Goal: Task Accomplishment & Management: Use online tool/utility

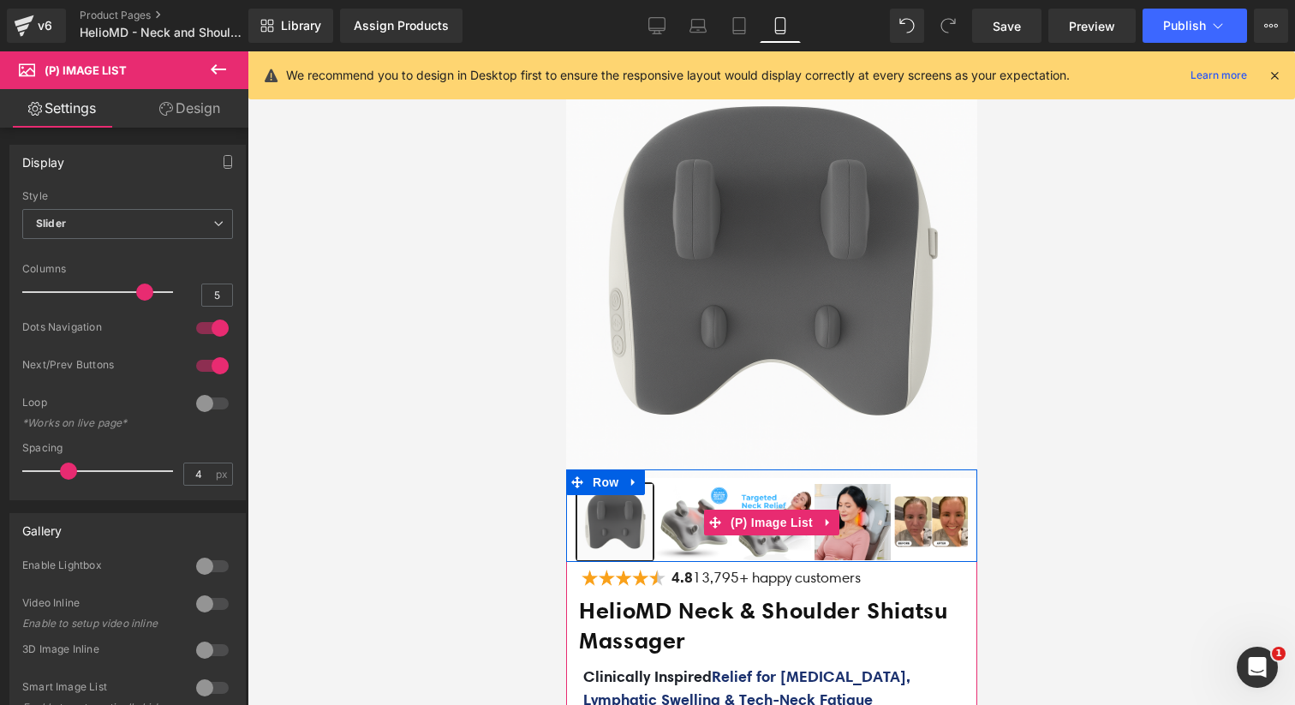
click at [685, 510] on img at bounding box center [692, 521] width 75 height 75
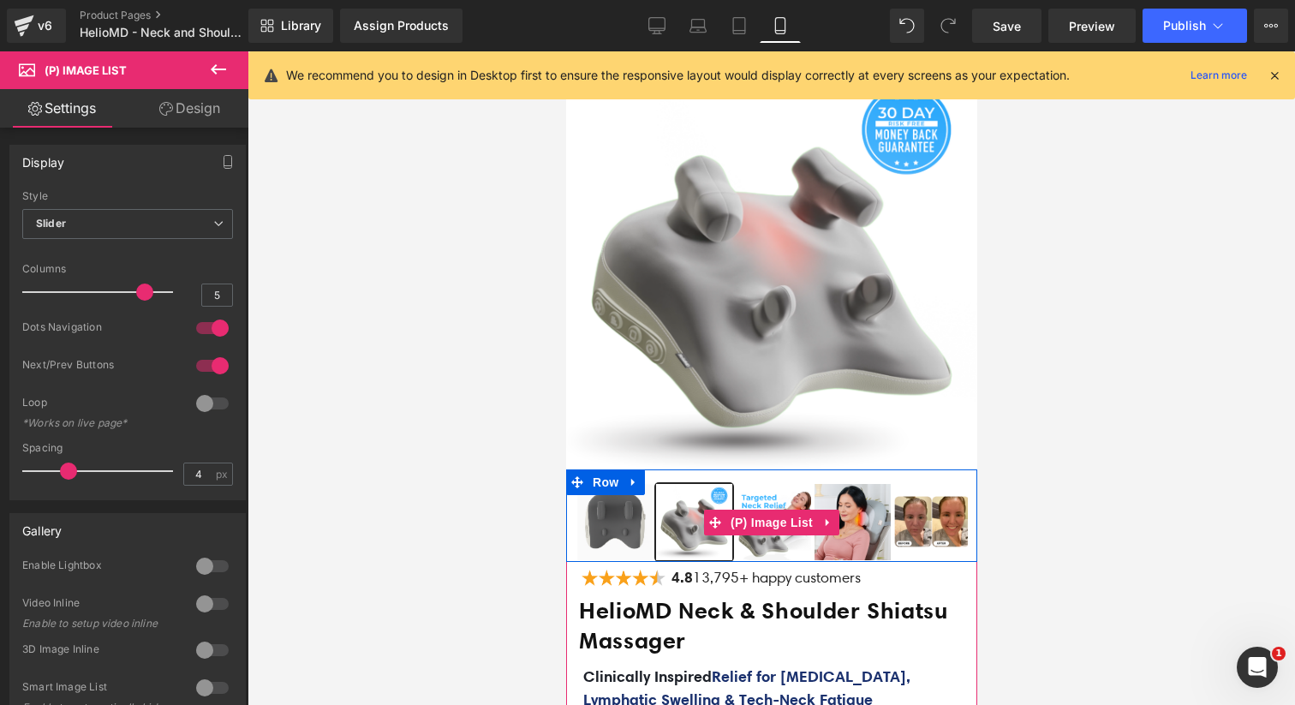
click at [756, 499] on img at bounding box center [772, 521] width 75 height 75
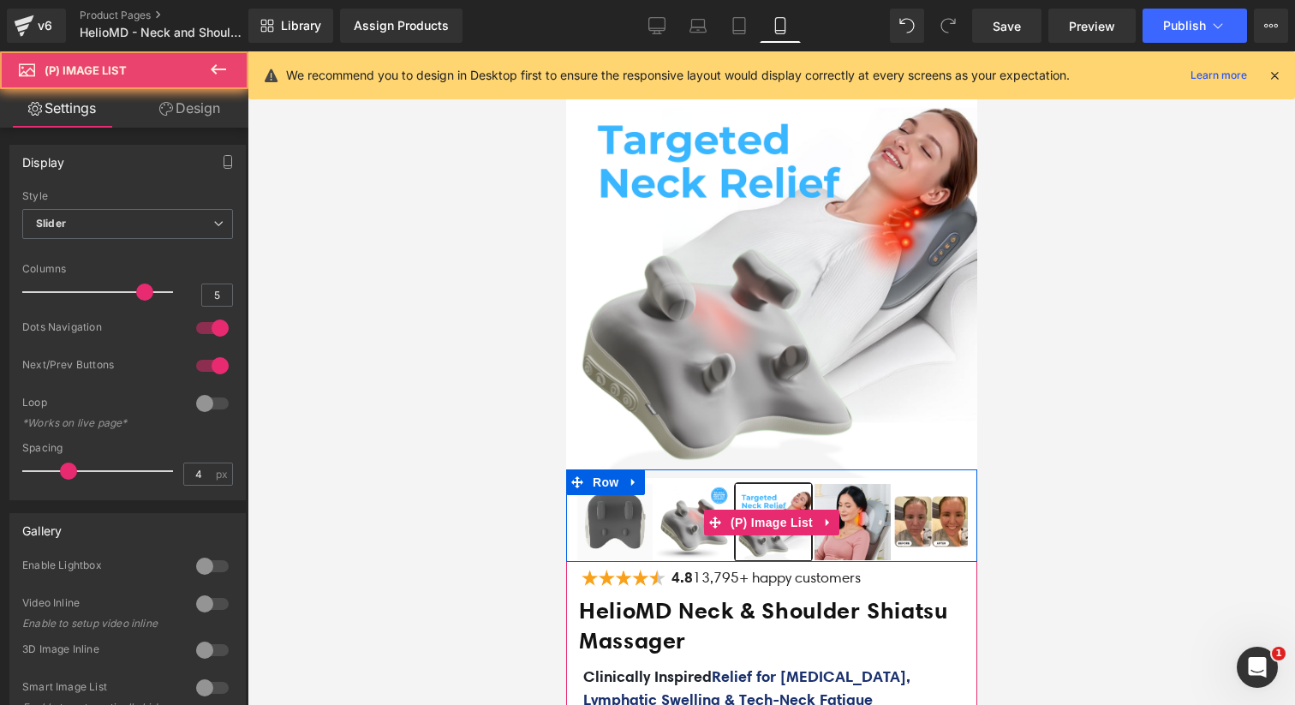
click at [841, 497] on img at bounding box center [850, 521] width 75 height 75
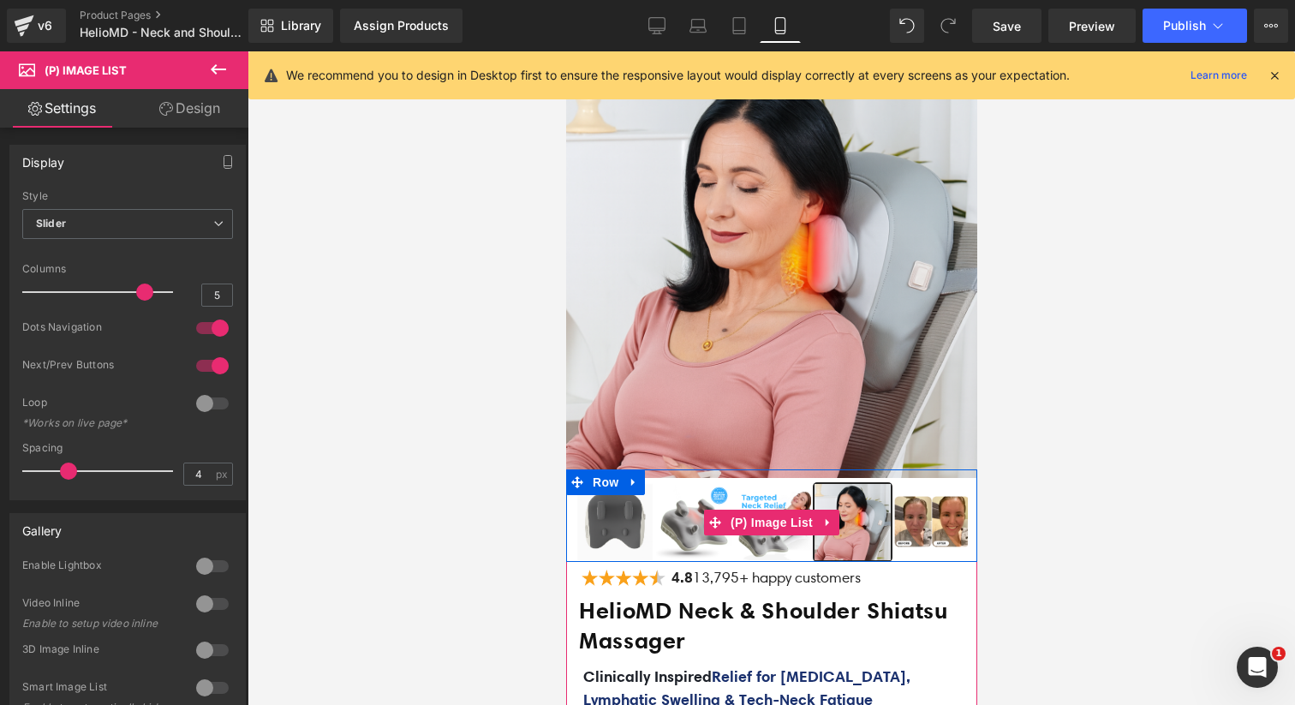
click at [902, 509] on img at bounding box center [930, 521] width 75 height 75
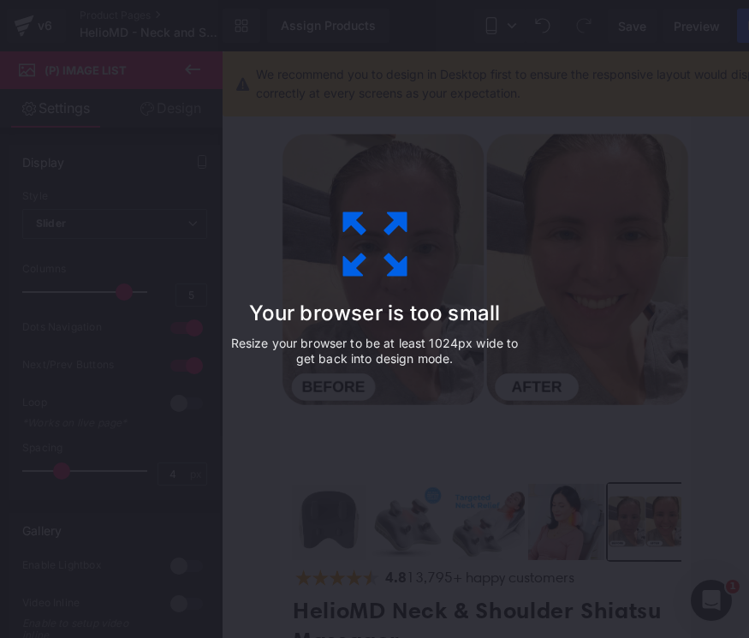
click at [349, 442] on div "Your browser is too small Resize your browser to be at least 1024px wide to get…" at bounding box center [374, 319] width 385 height 342
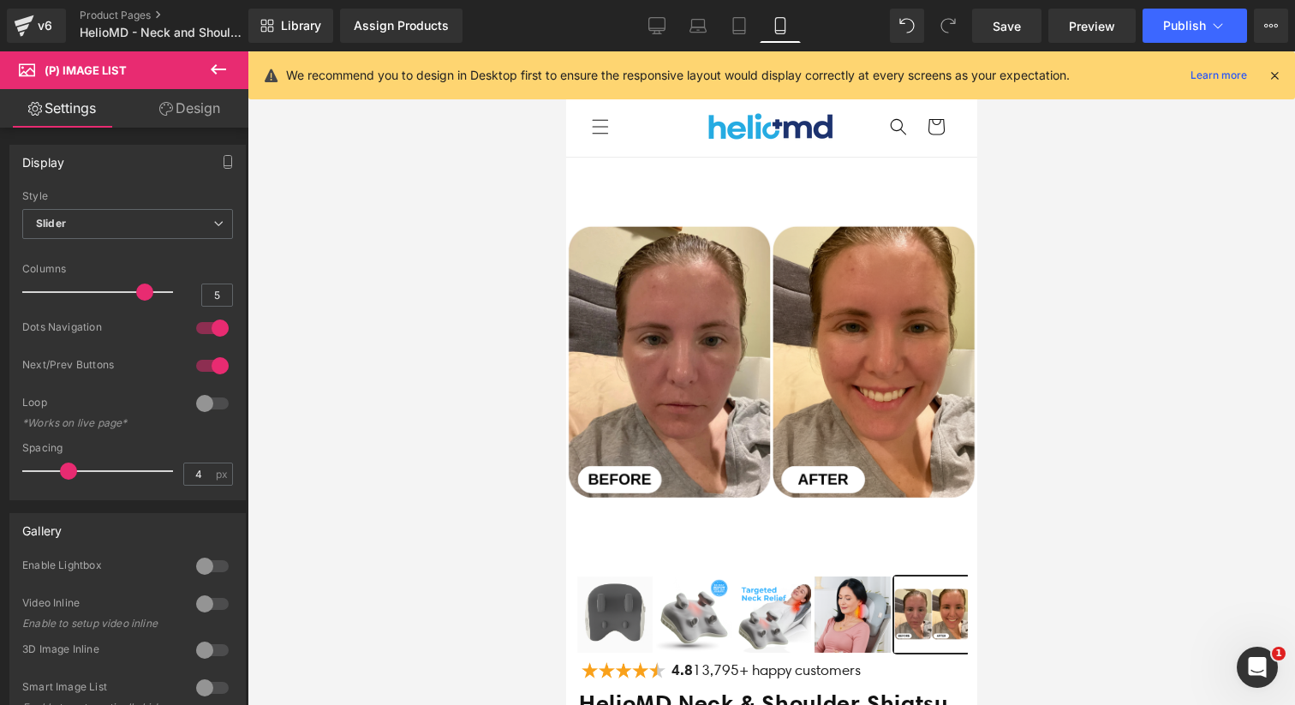
click at [616, 616] on img at bounding box center [613, 613] width 75 height 75
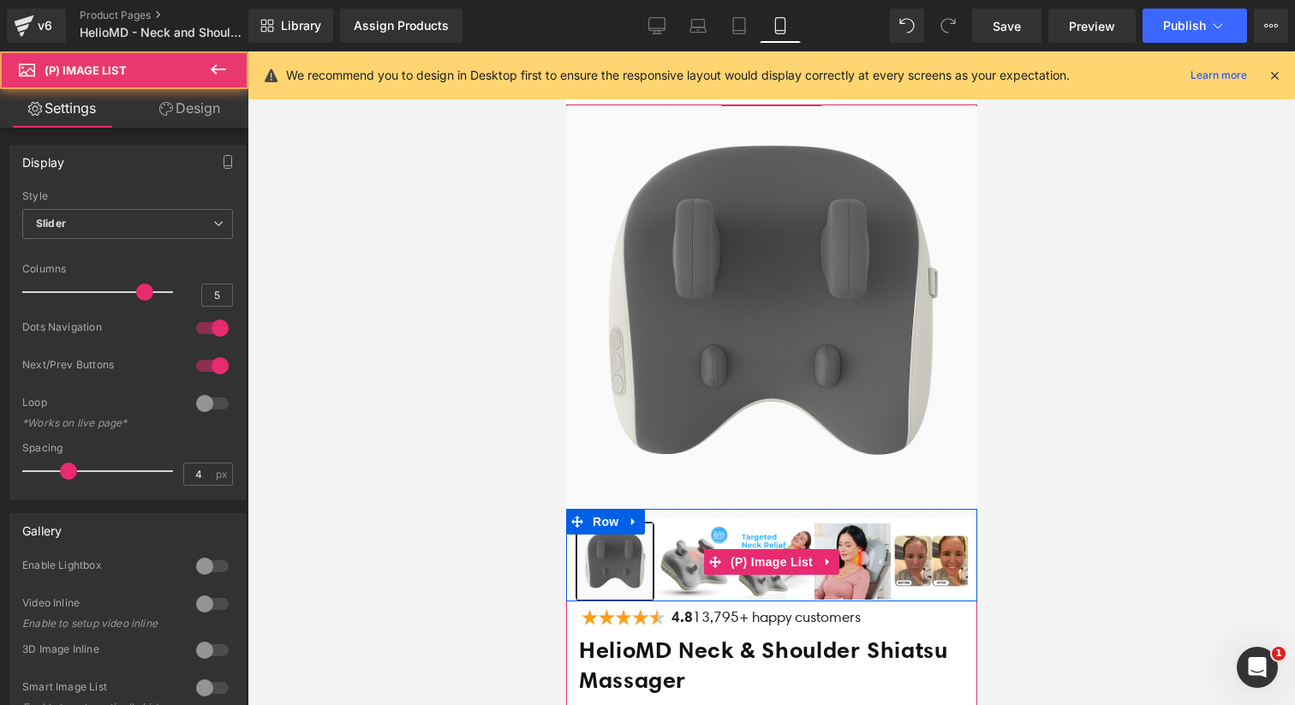
scroll to position [55, 0]
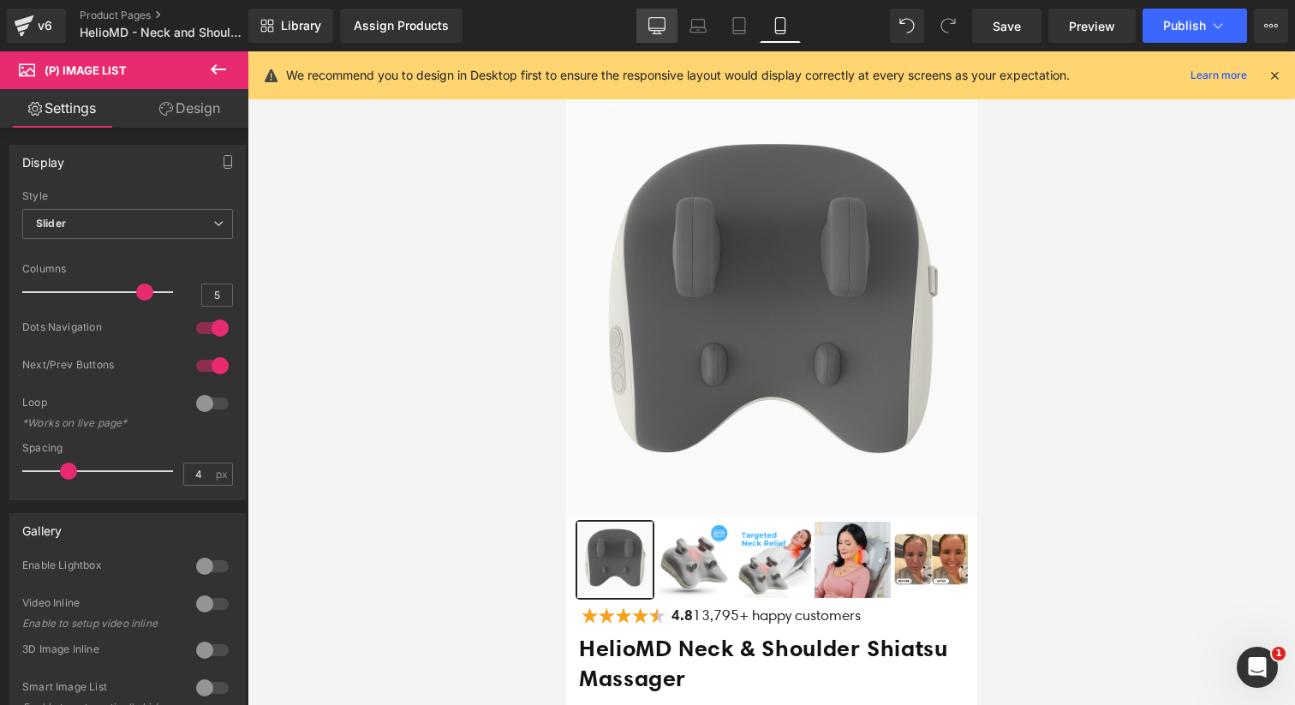
click at [655, 33] on icon at bounding box center [656, 33] width 9 height 0
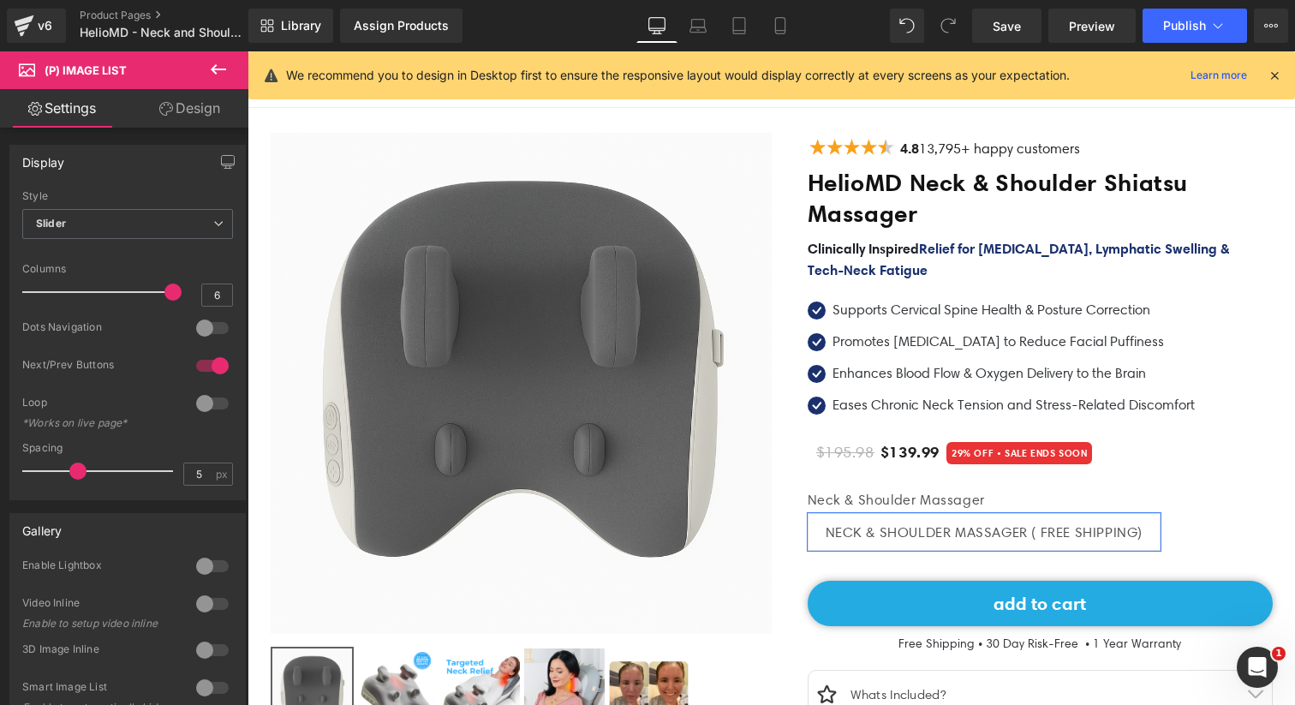
scroll to position [0, 0]
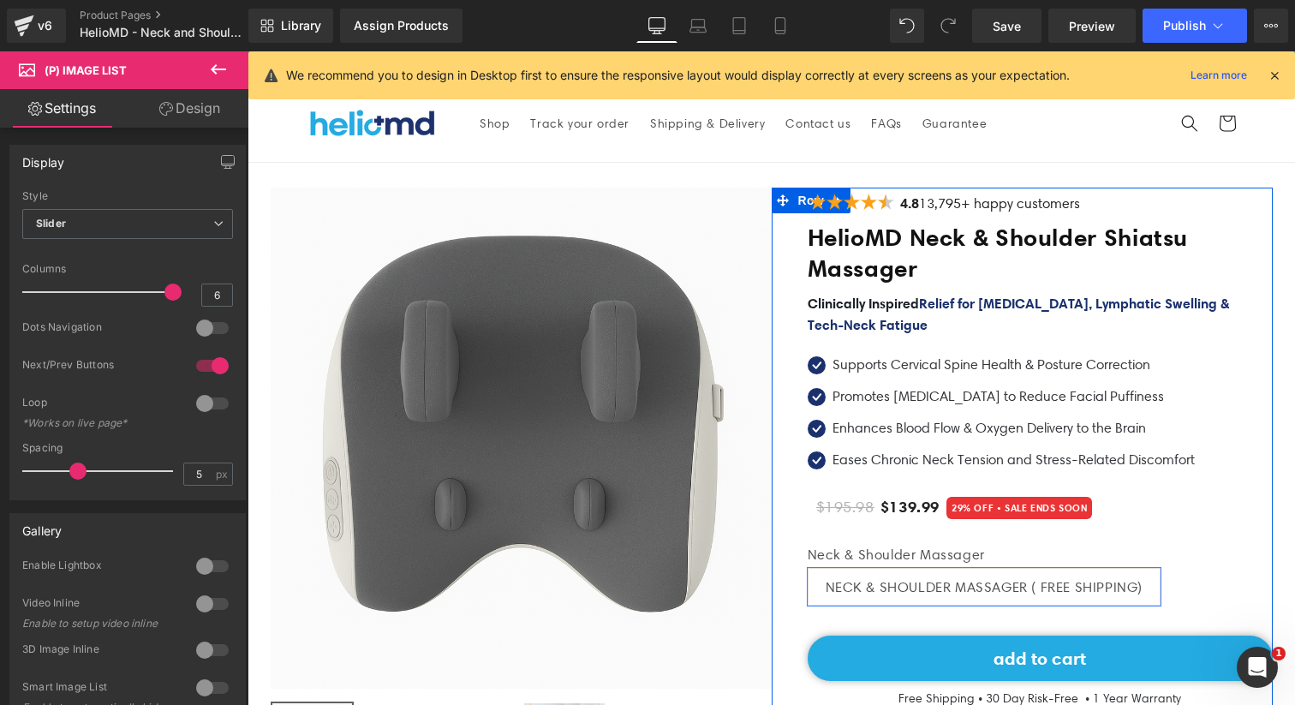
click at [871, 259] on h1 "HelioMD Neck & Shoulder Shiatsu Massager" at bounding box center [1039, 254] width 465 height 62
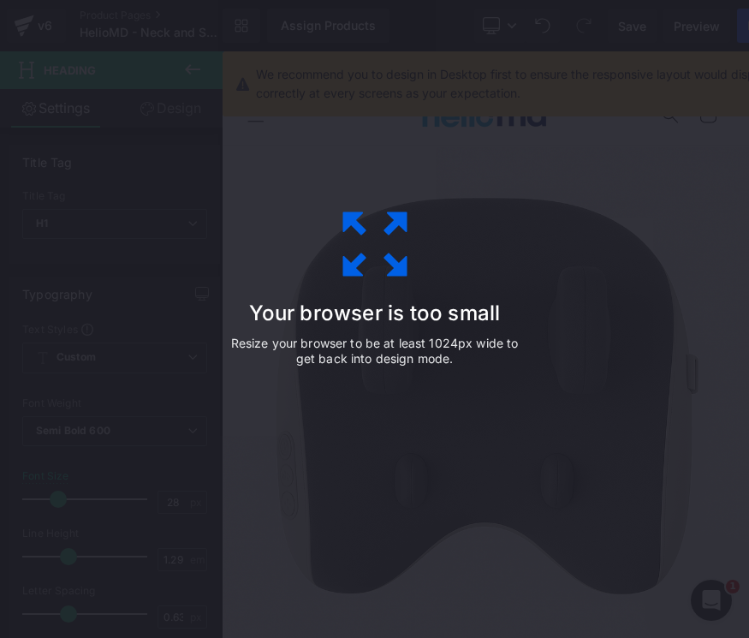
click at [502, 247] on div "Your browser is too small Resize your browser to be at least 1024px wide to get…" at bounding box center [374, 319] width 385 height 342
click at [189, 330] on div "Your browser is too small Resize your browser to be at least 1024px wide to get…" at bounding box center [374, 319] width 385 height 342
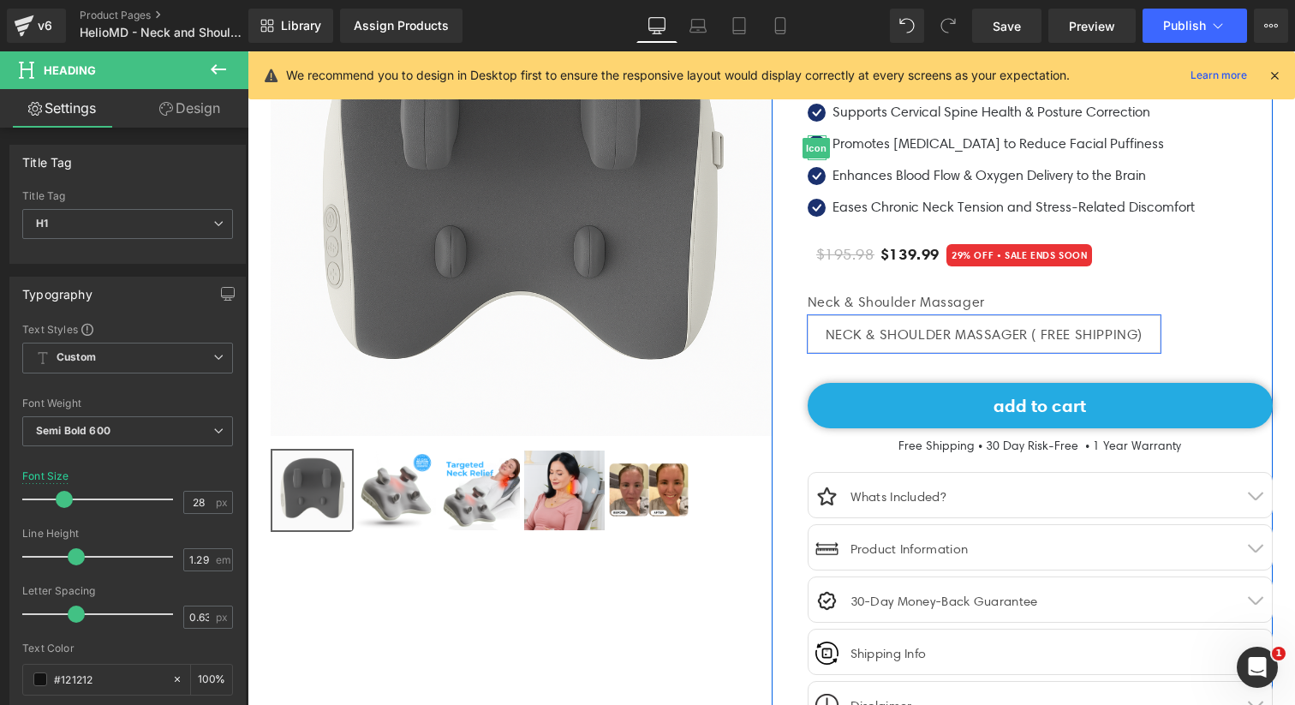
scroll to position [184, 0]
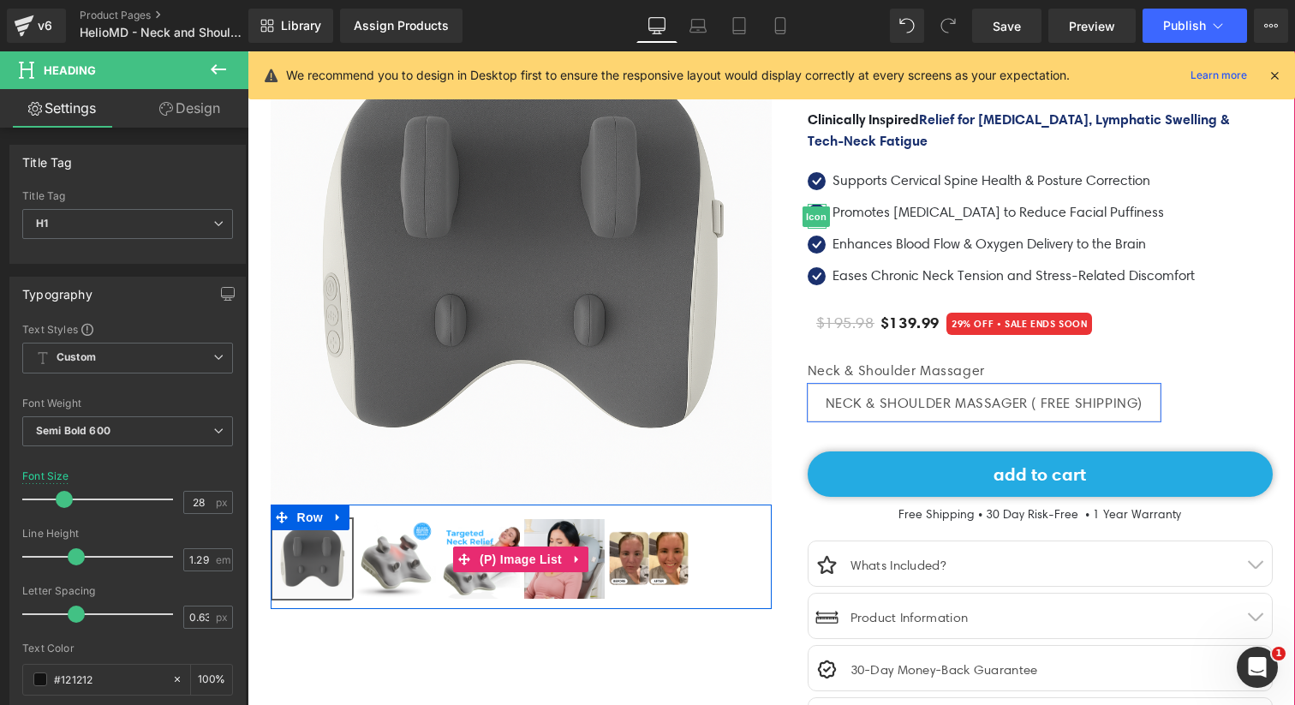
click at [402, 570] on img at bounding box center [396, 559] width 80 height 80
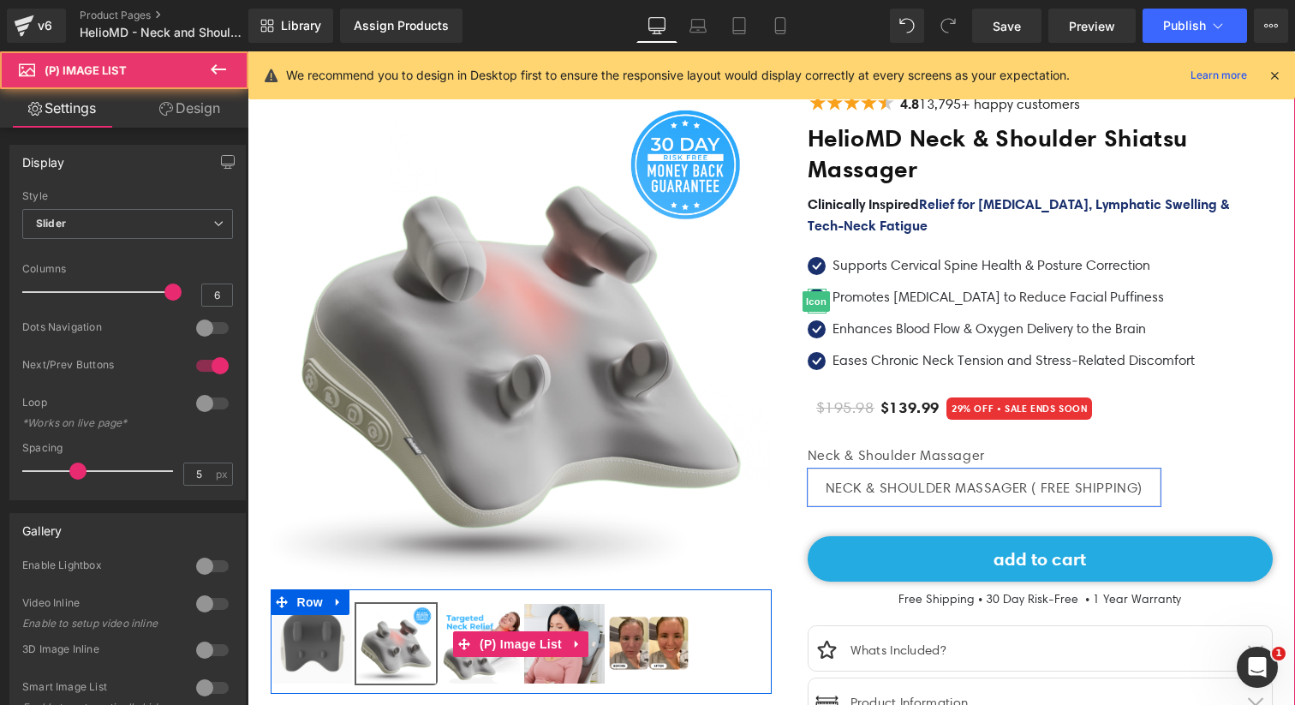
scroll to position [93, 0]
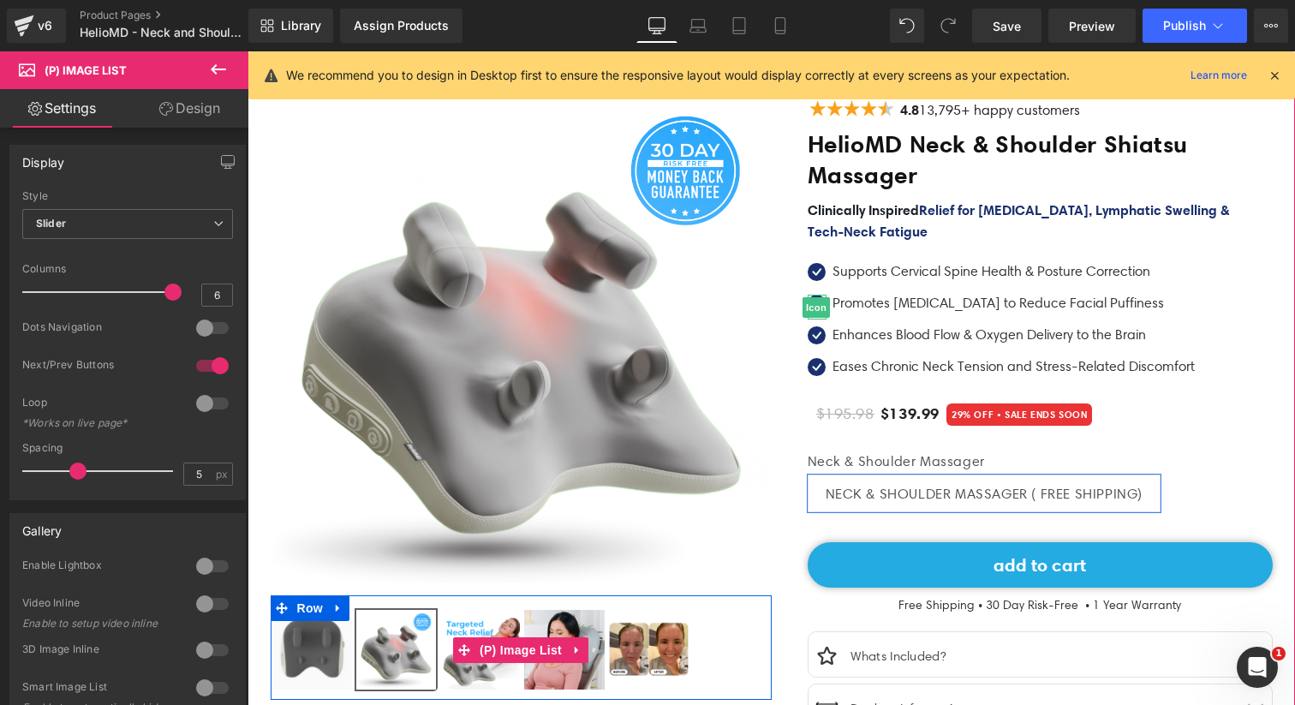
click at [331, 639] on img at bounding box center [312, 650] width 80 height 80
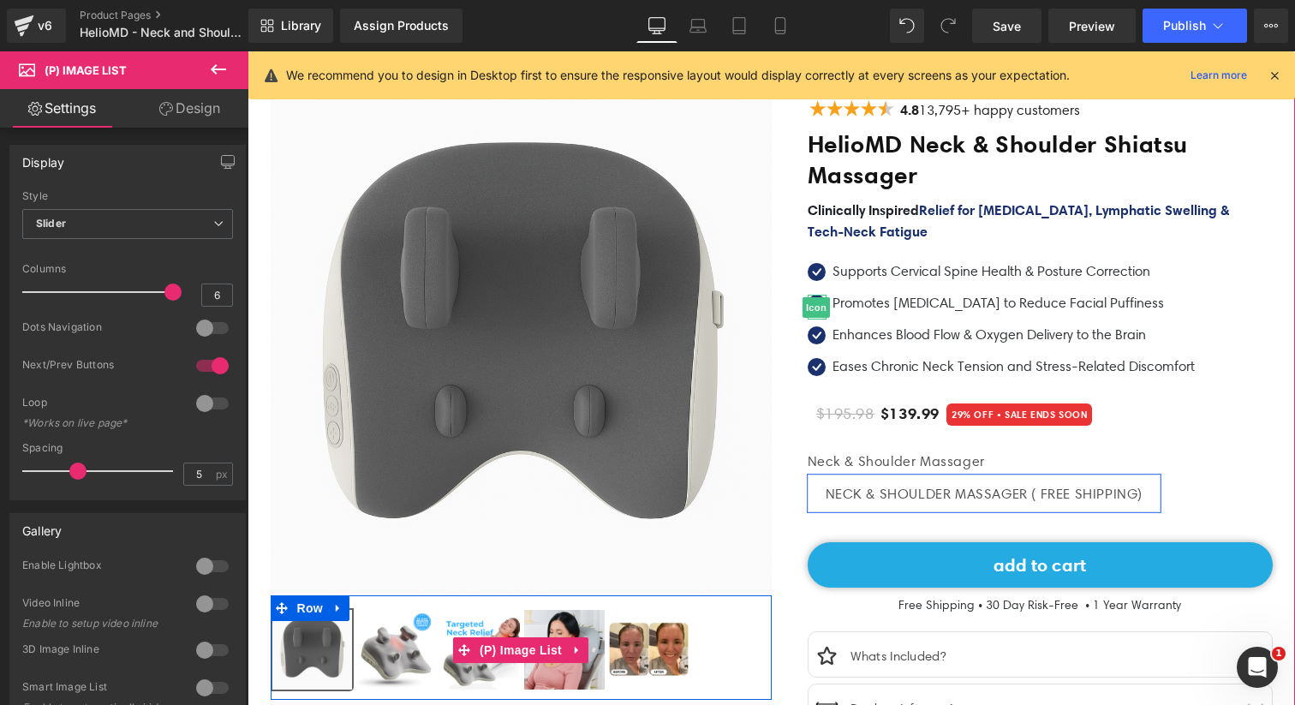
click at [461, 620] on img at bounding box center [480, 650] width 80 height 80
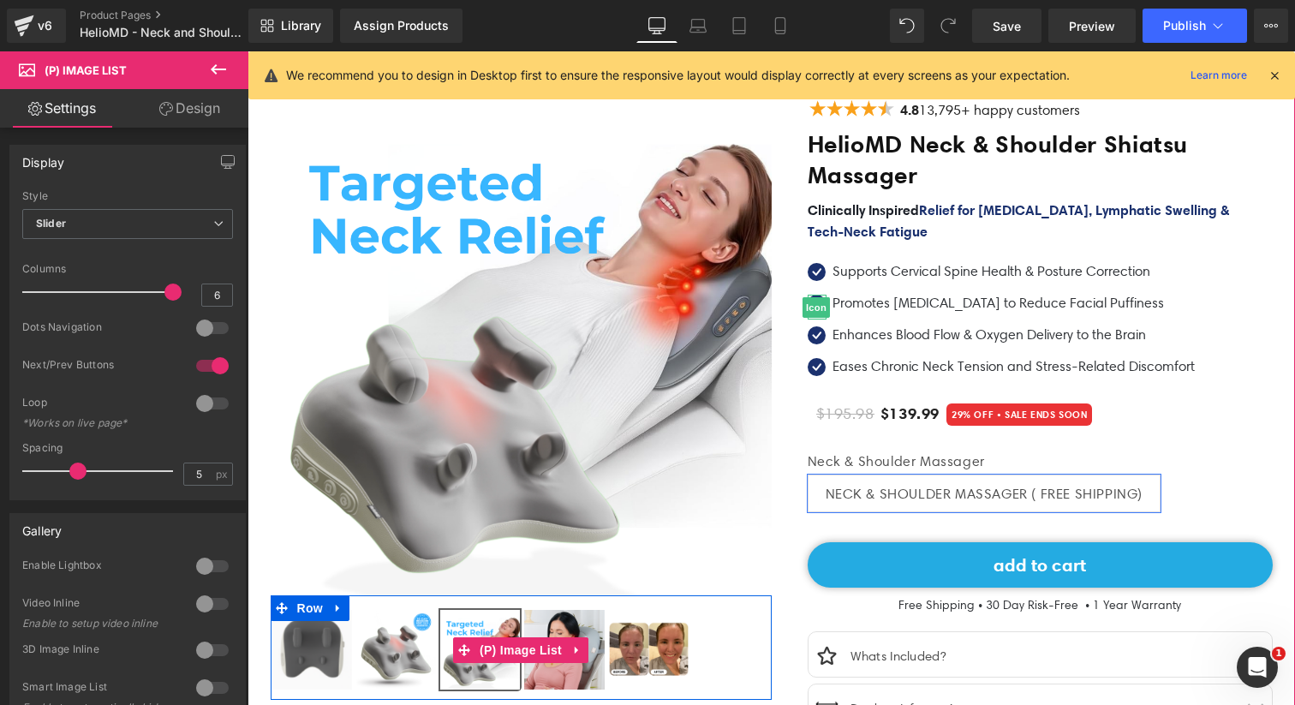
click at [399, 652] on img at bounding box center [396, 650] width 80 height 80
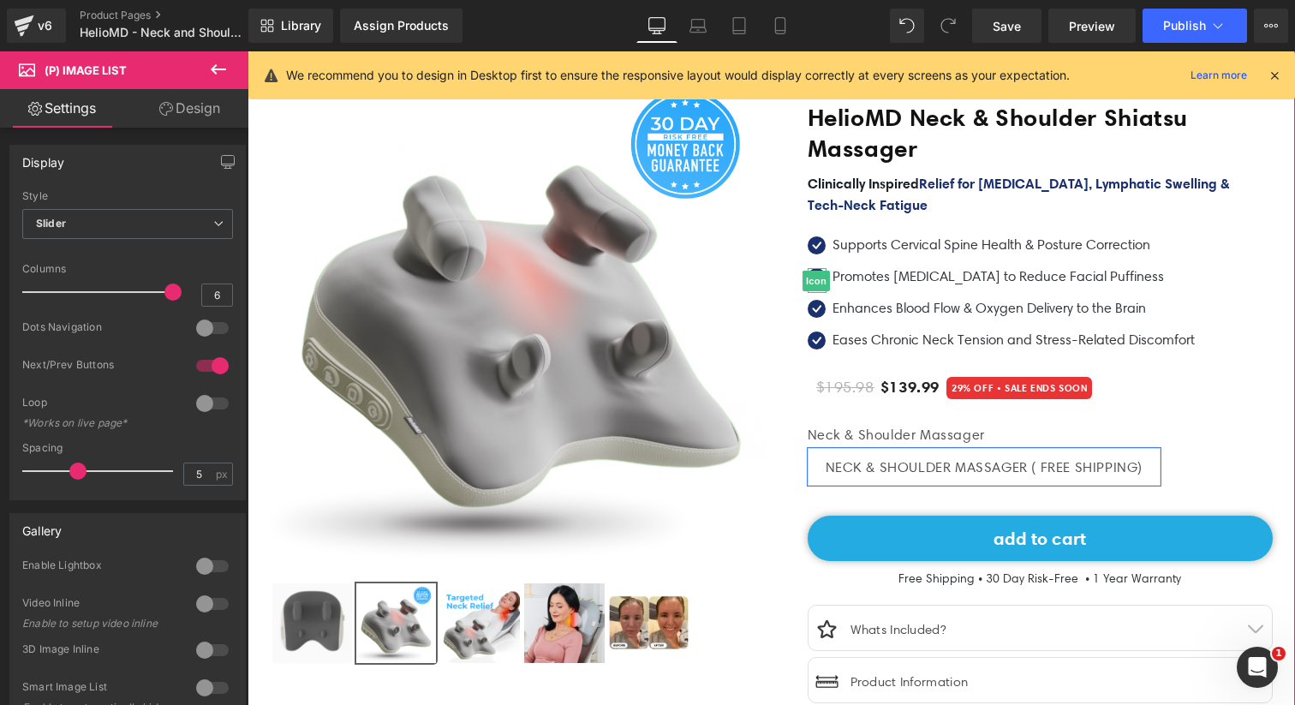
scroll to position [128, 0]
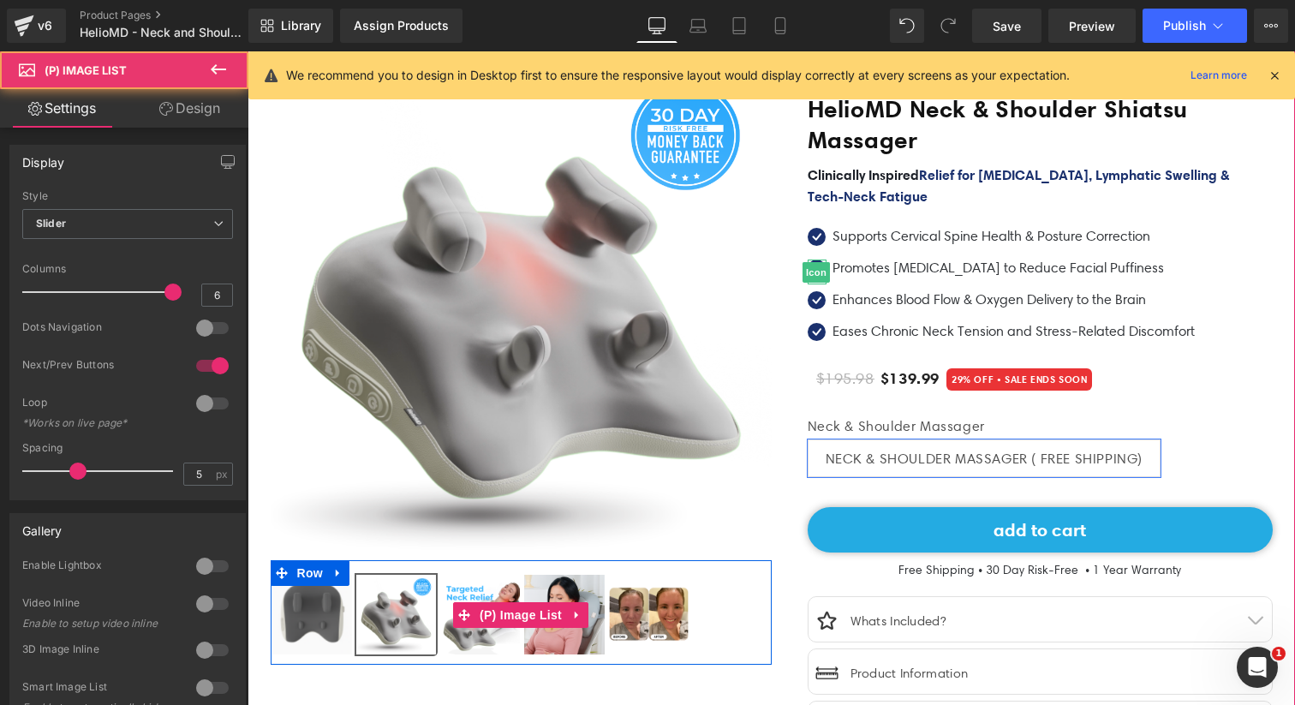
click at [580, 634] on img at bounding box center [564, 615] width 80 height 80
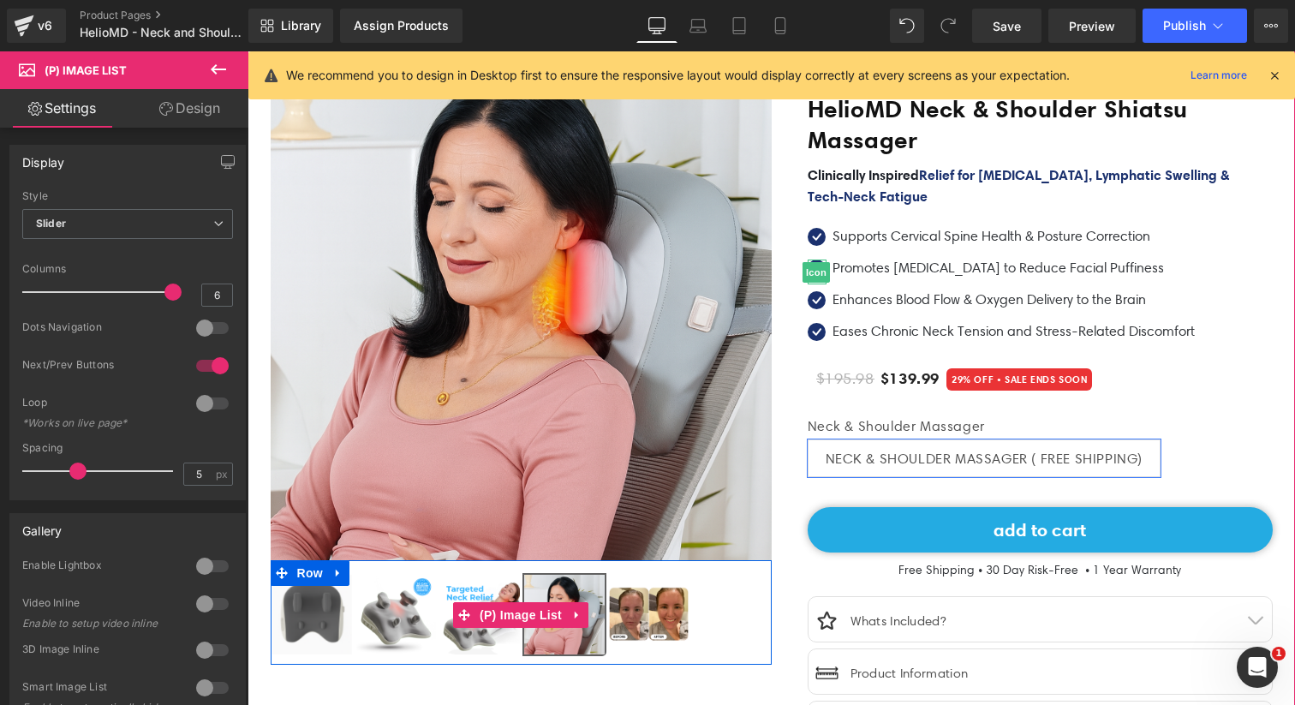
click at [396, 638] on img at bounding box center [396, 615] width 80 height 80
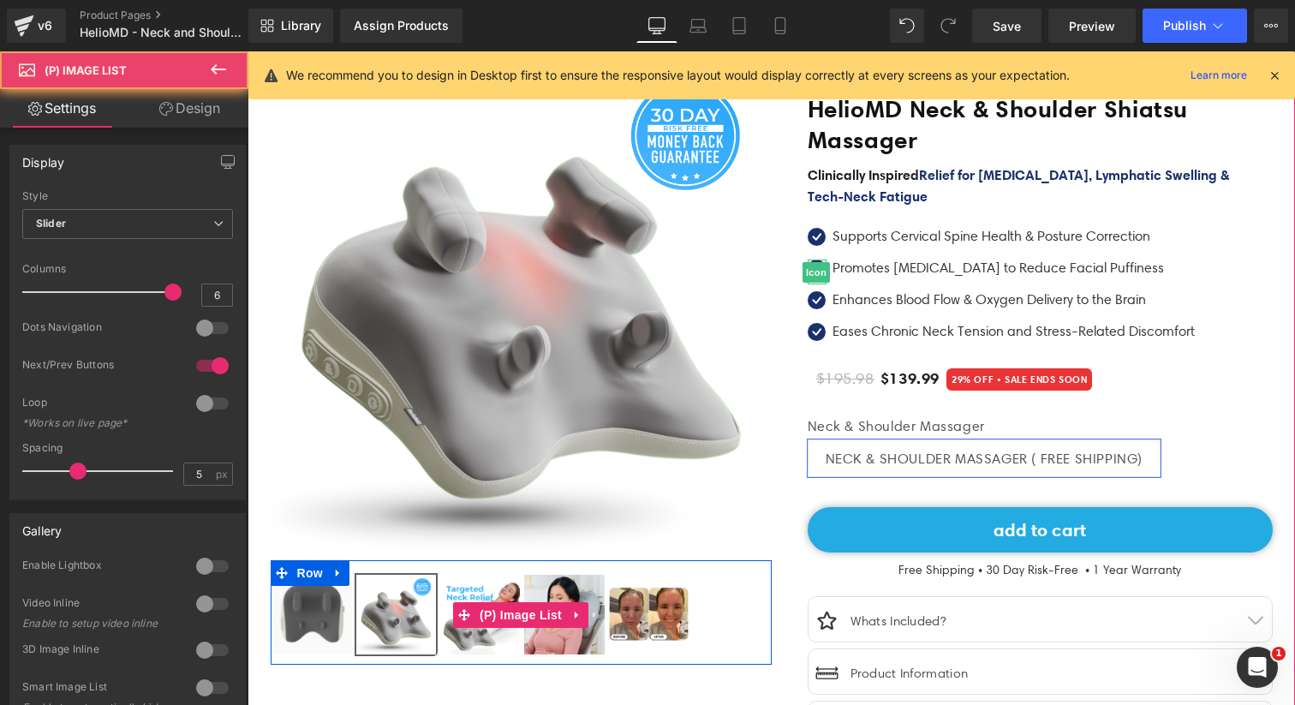
click at [557, 635] on img at bounding box center [564, 615] width 80 height 80
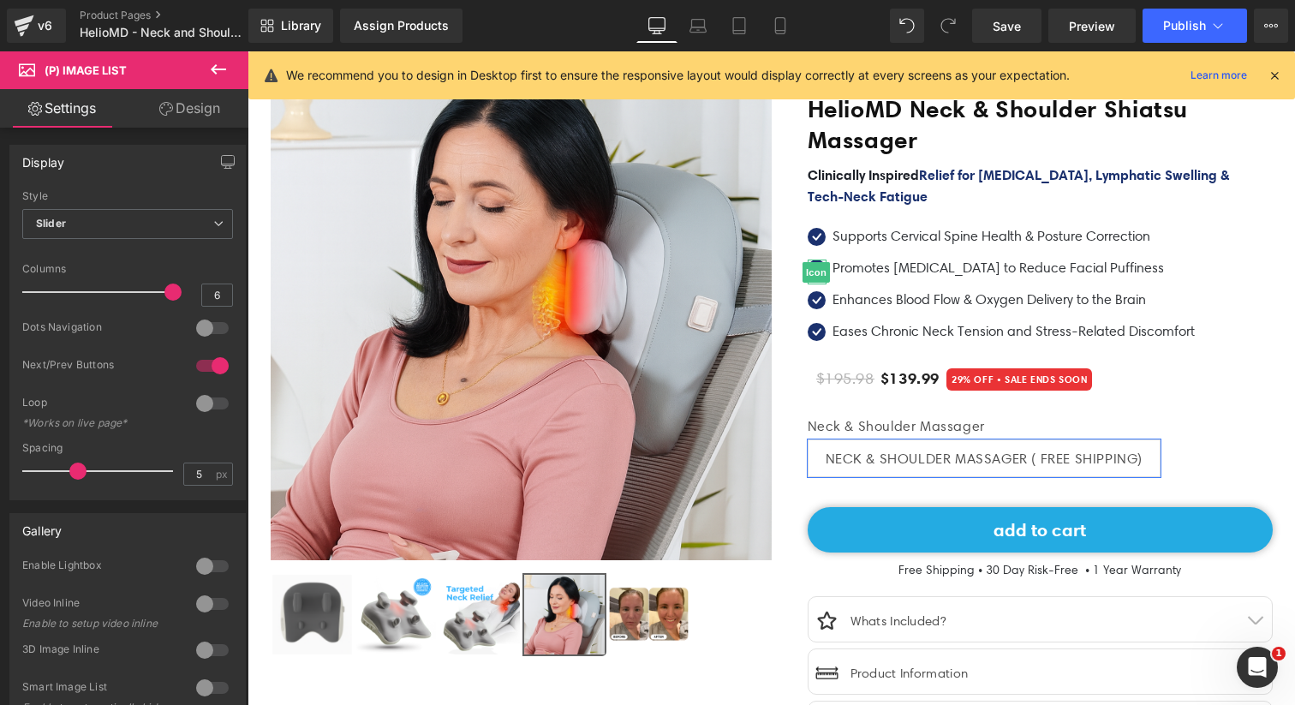
click at [631, 632] on div "Rendering Content" at bounding box center [647, 637] width 105 height 19
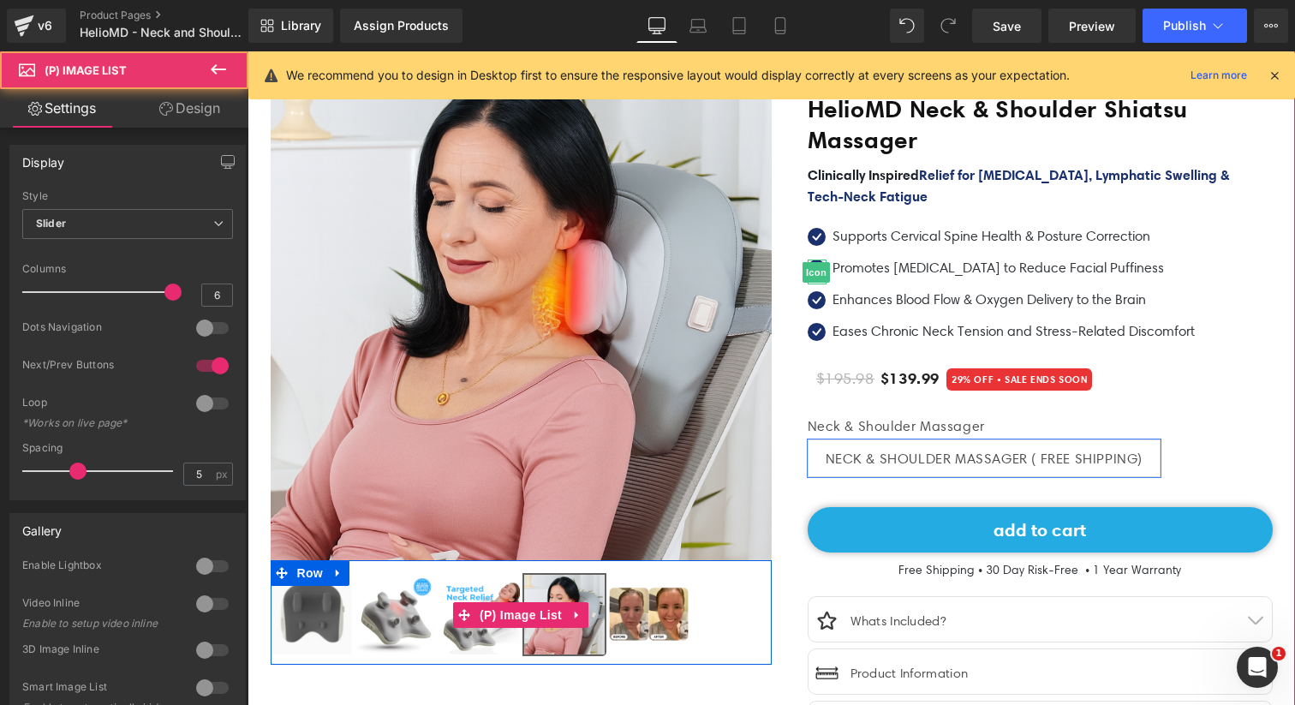
click at [314, 616] on img at bounding box center [312, 615] width 80 height 80
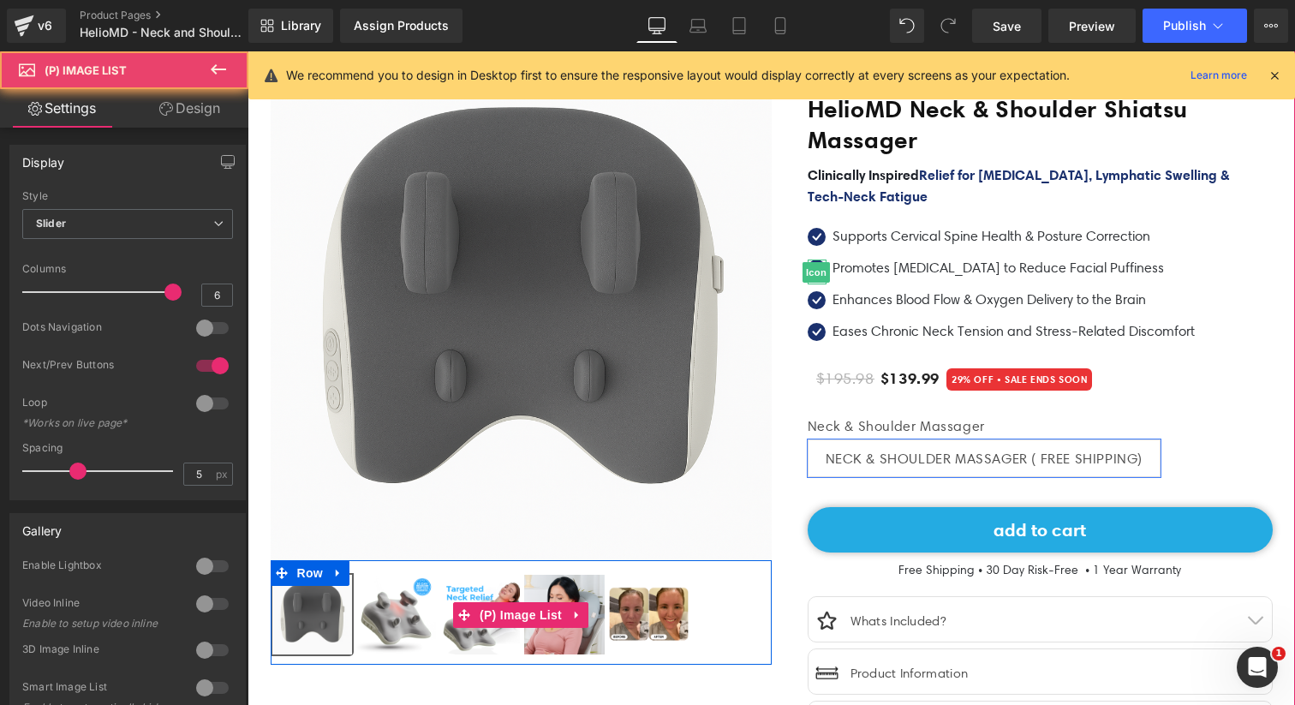
click at [382, 623] on img at bounding box center [396, 615] width 80 height 80
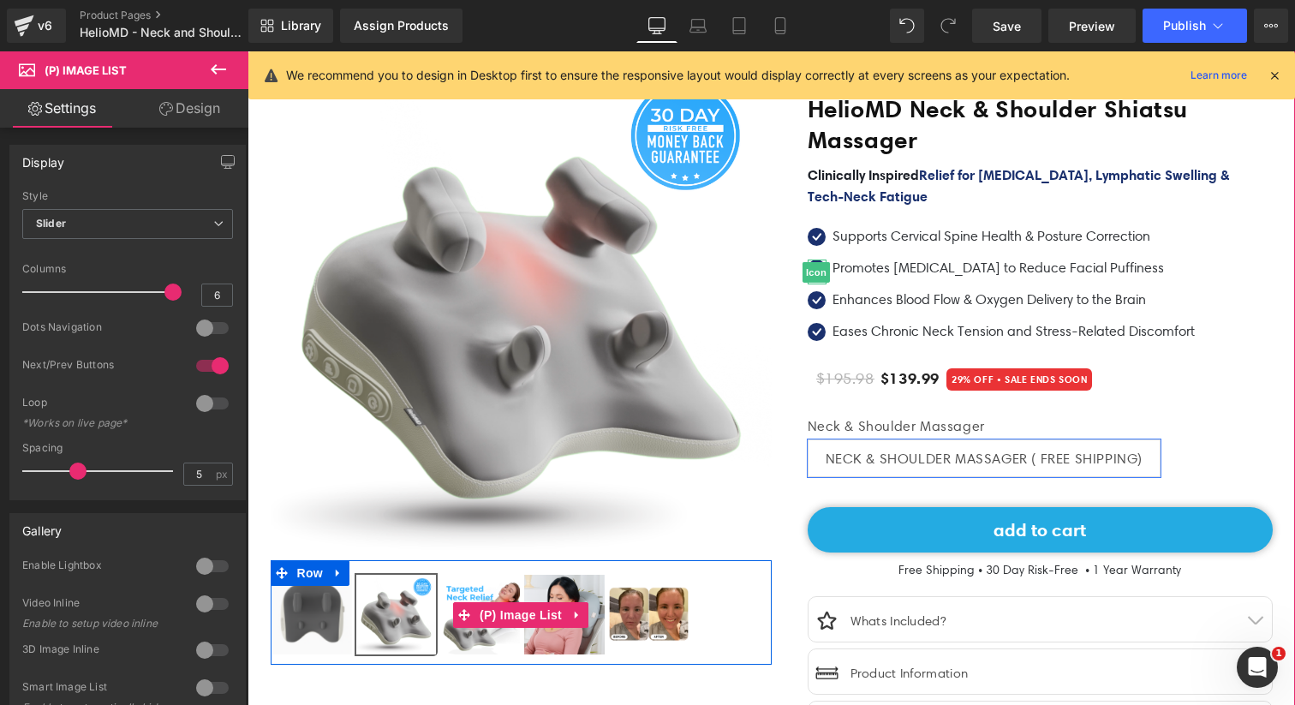
click at [491, 638] on img at bounding box center [480, 615] width 80 height 80
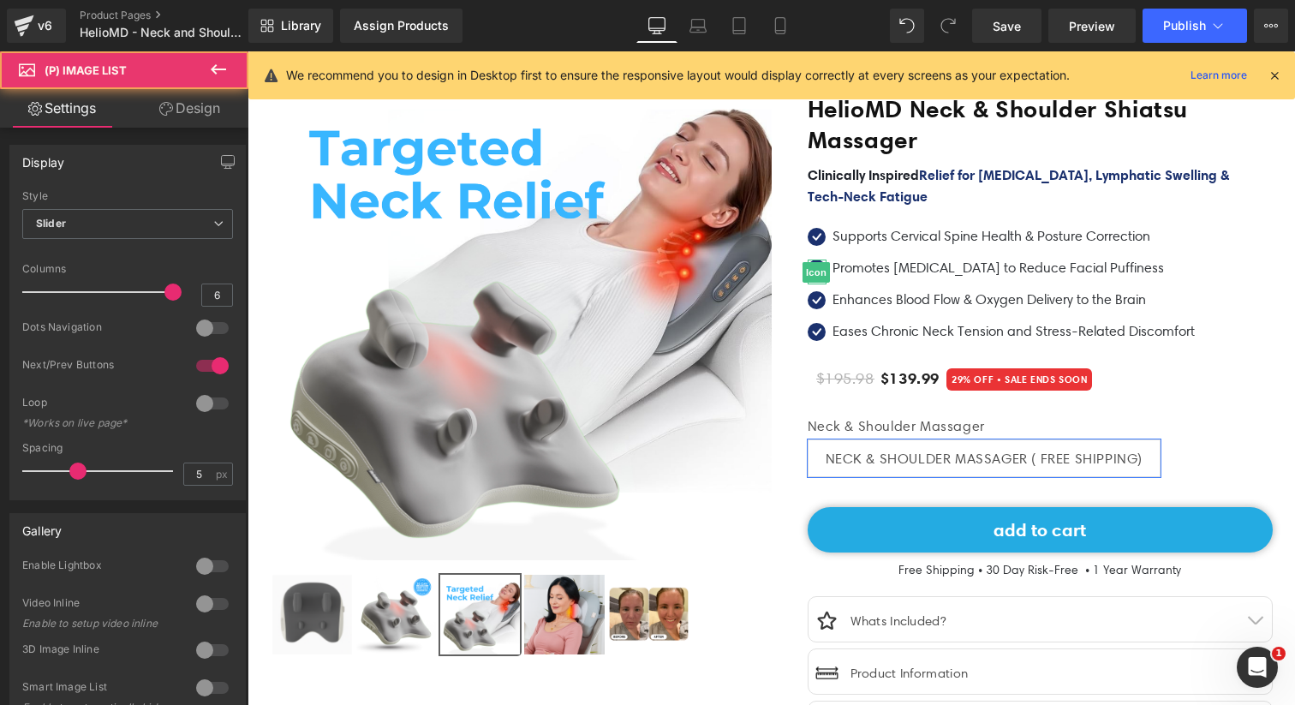
click at [614, 643] on div "Rendering Content" at bounding box center [647, 637] width 105 height 19
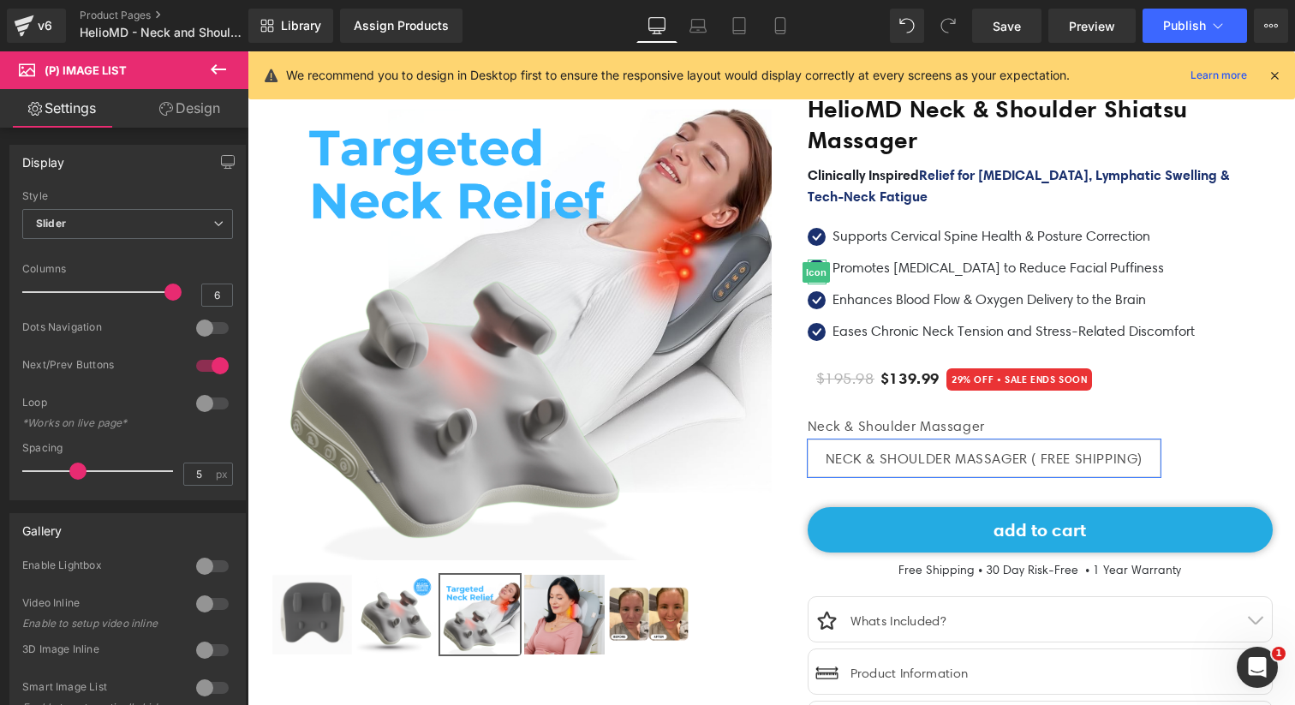
click at [674, 644] on div "Rendering Content" at bounding box center [647, 637] width 105 height 19
click at [662, 628] on div "Rendering Content" at bounding box center [647, 637] width 105 height 19
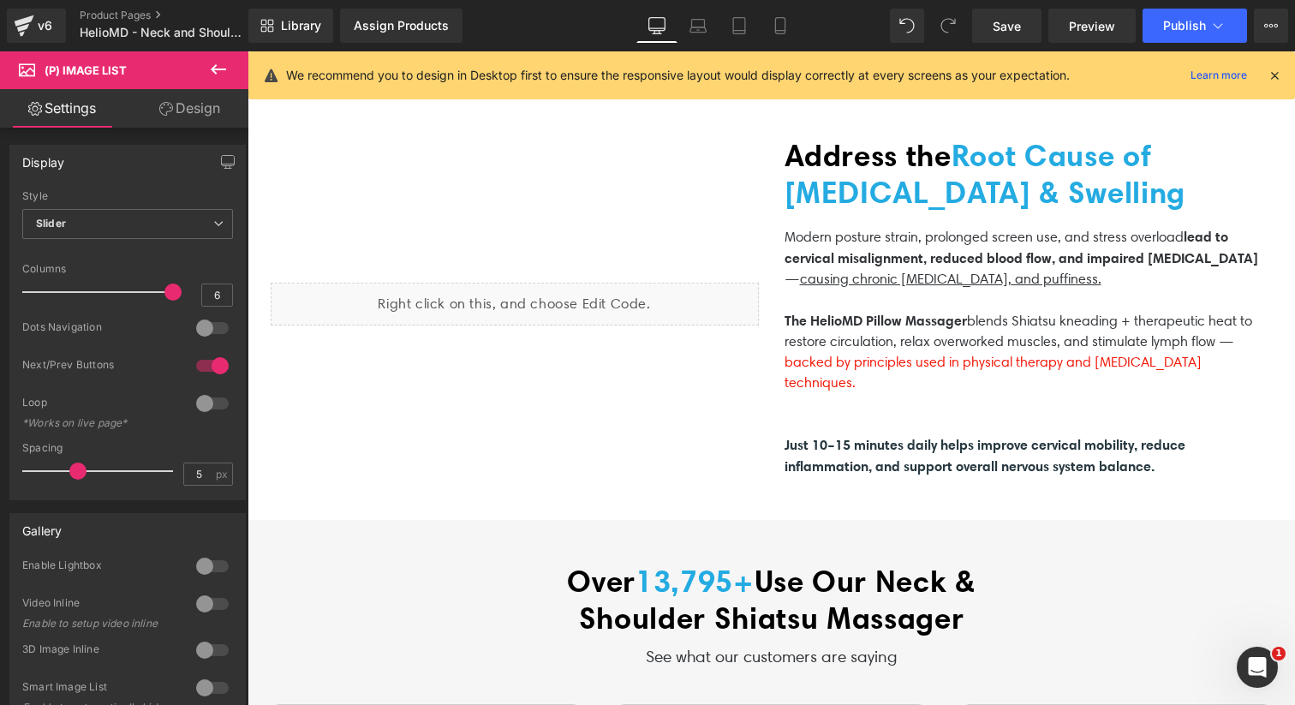
scroll to position [1027, 0]
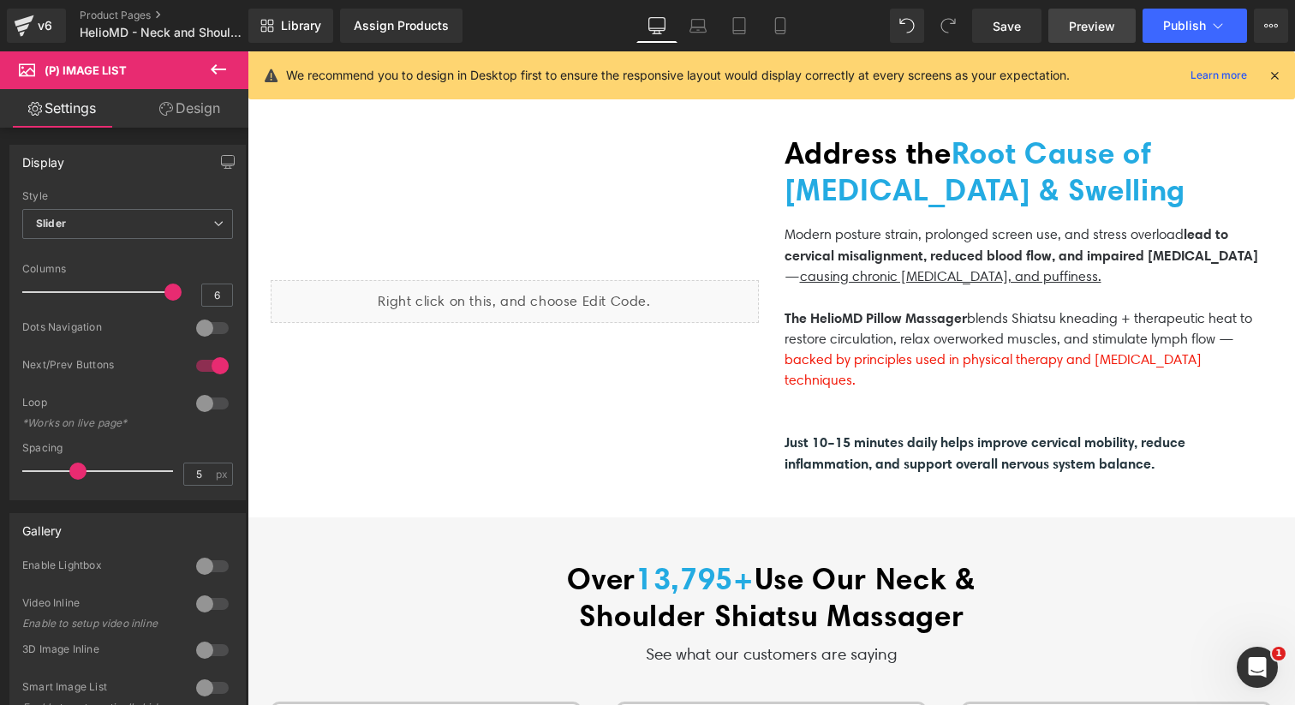
click at [1071, 39] on link "Preview" at bounding box center [1091, 26] width 87 height 34
click at [1027, 32] on link "Save" at bounding box center [1006, 26] width 69 height 34
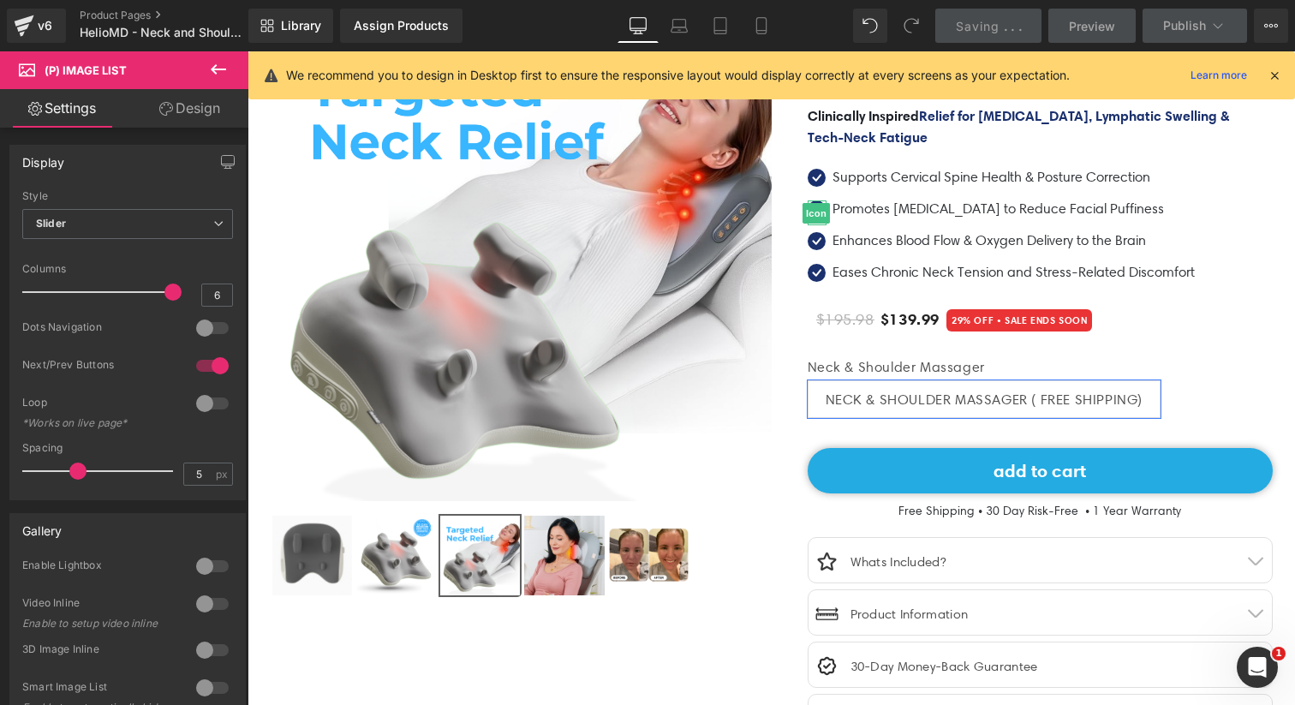
scroll to position [0, 0]
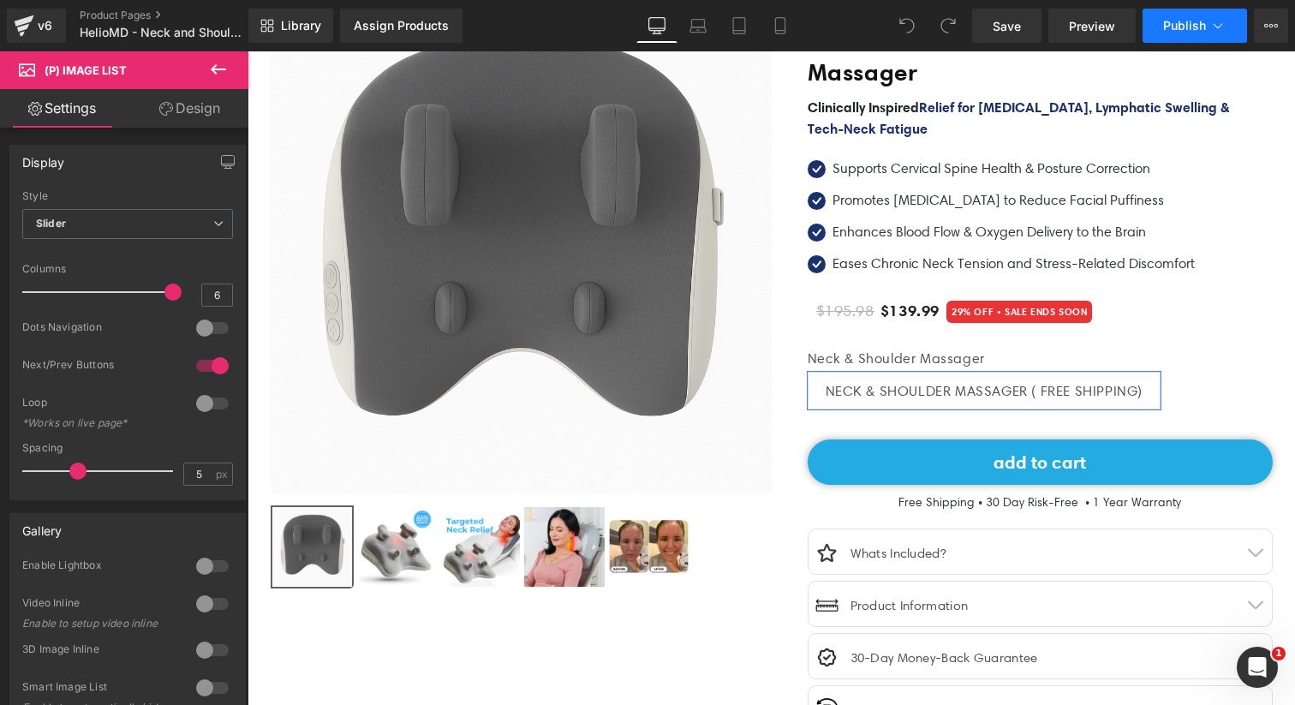
click at [1195, 29] on span "Publish" at bounding box center [1184, 26] width 43 height 14
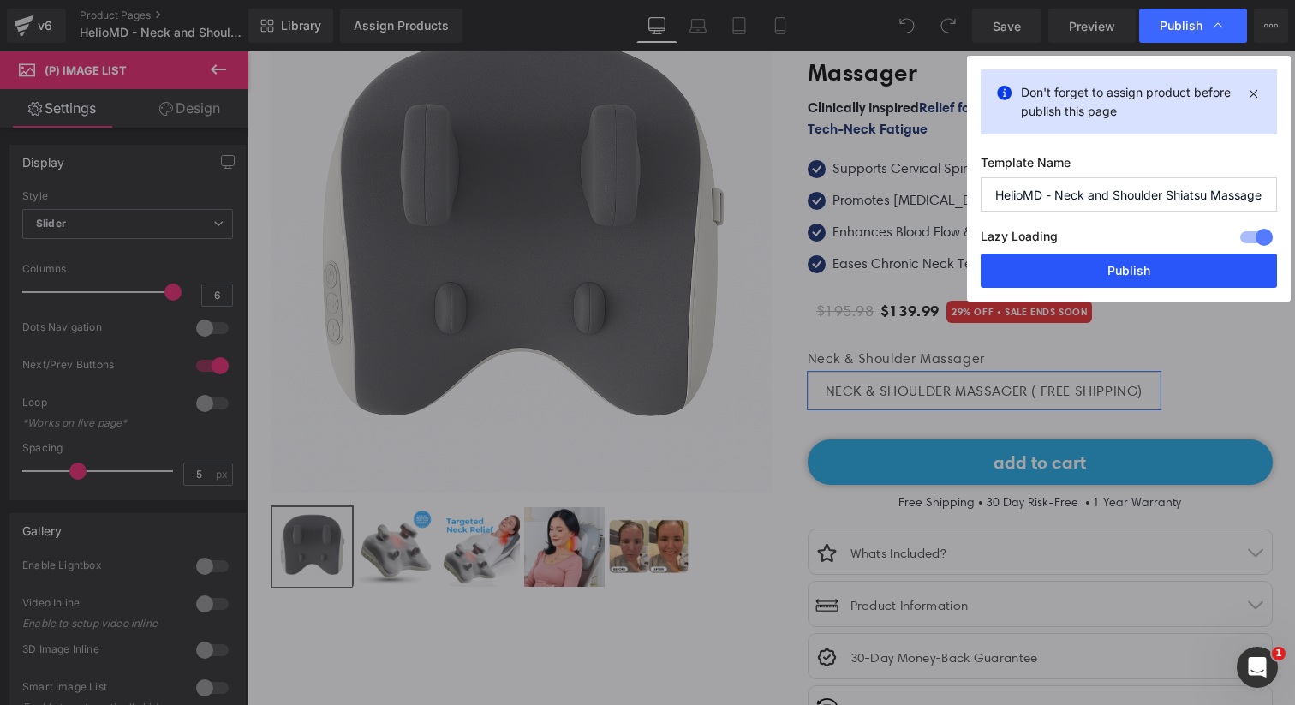
click at [1109, 277] on button "Publish" at bounding box center [1128, 270] width 296 height 34
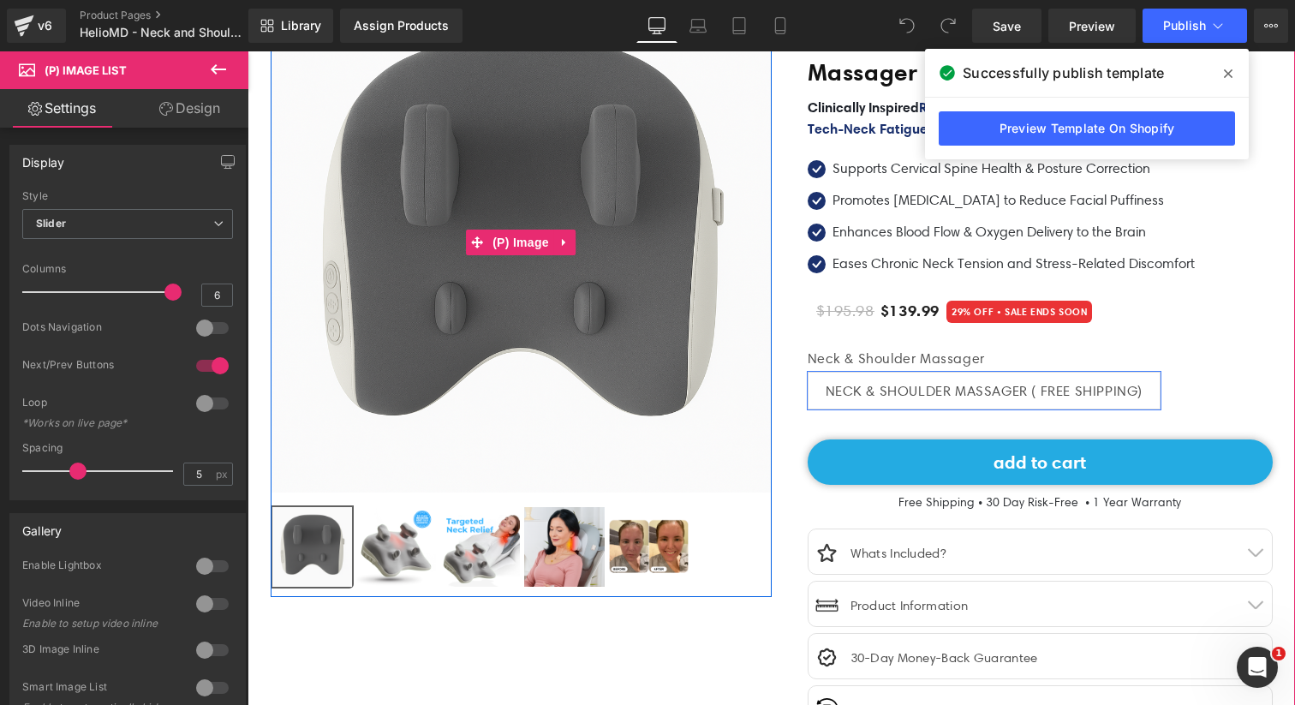
click at [428, 235] on img at bounding box center [521, 241] width 501 height 501
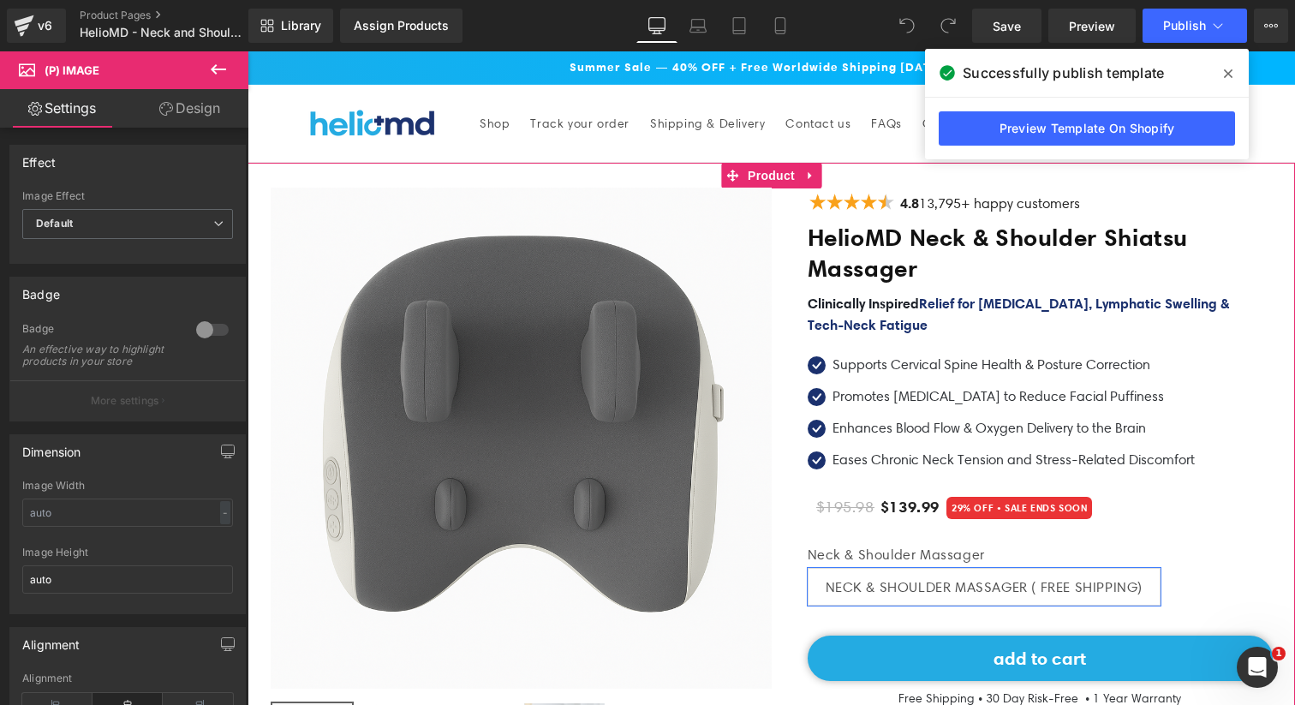
click at [295, 179] on div "‹" at bounding box center [771, 575] width 1027 height 825
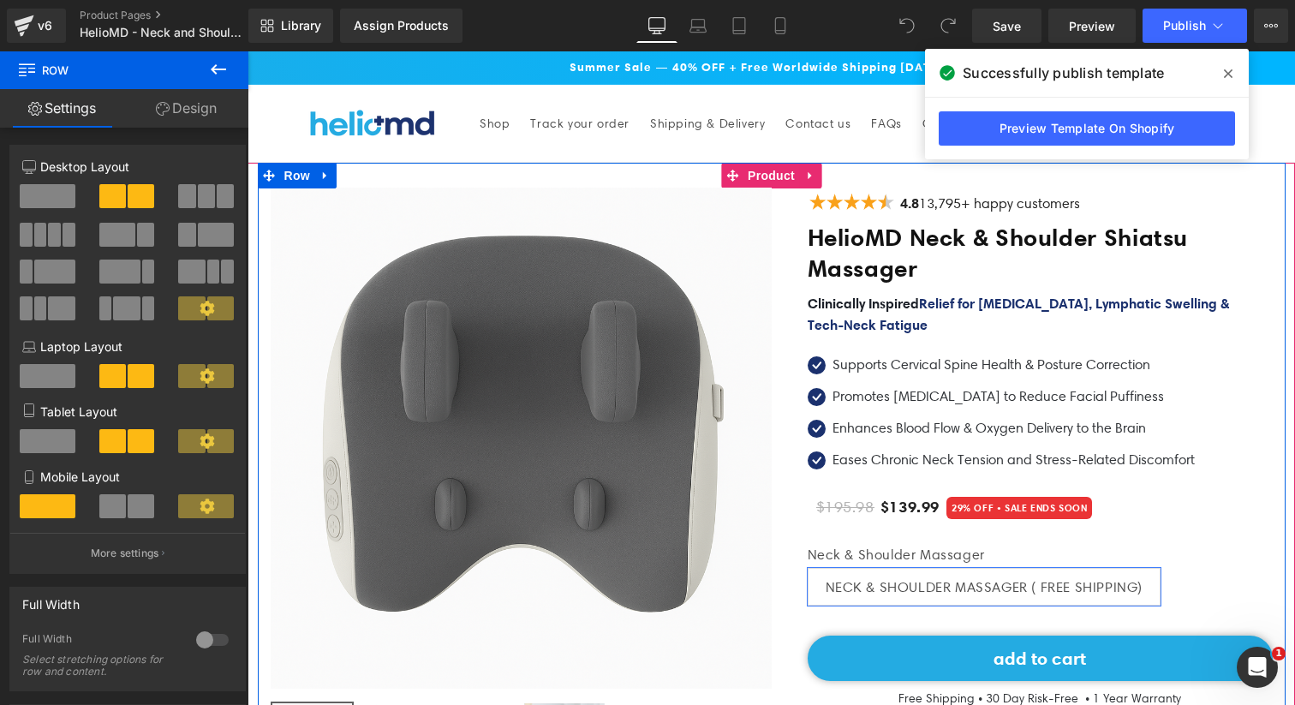
click at [762, 174] on div "‹" at bounding box center [771, 575] width 1027 height 825
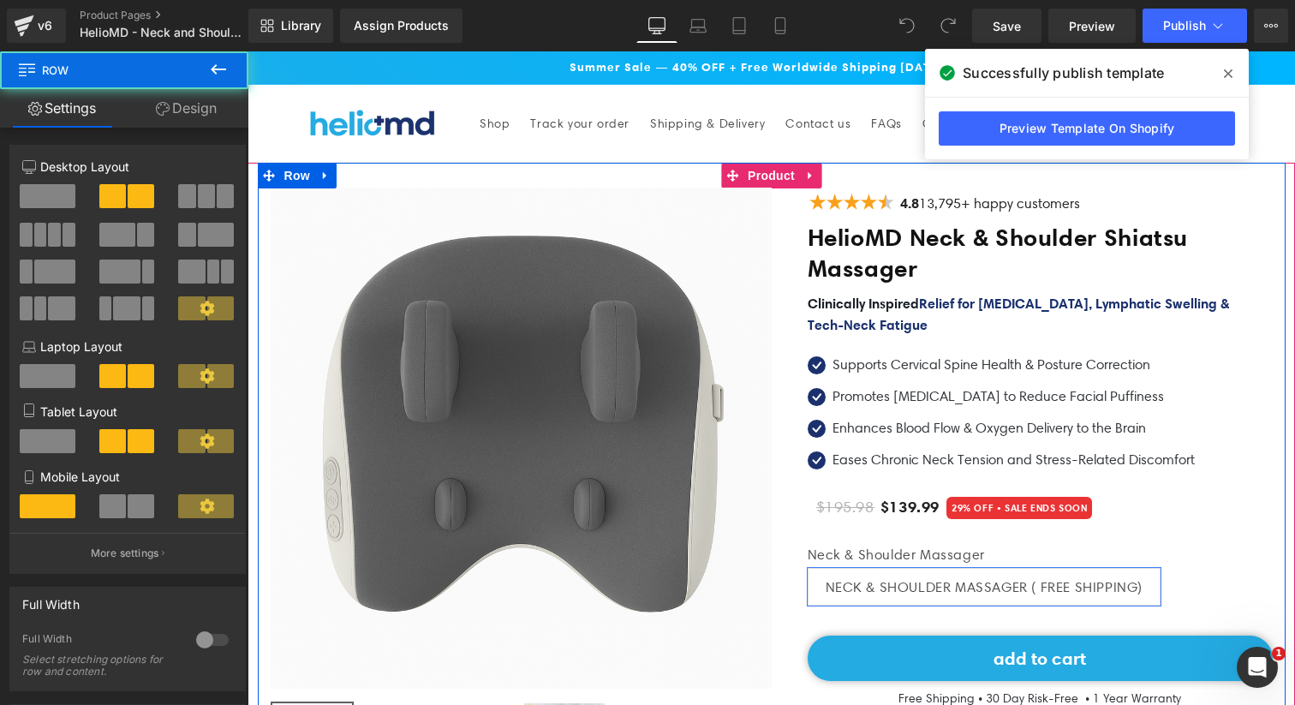
click at [768, 174] on div "‹" at bounding box center [771, 575] width 1027 height 825
click at [771, 174] on div "‹" at bounding box center [771, 575] width 1027 height 825
click at [771, 173] on div "‹" at bounding box center [771, 575] width 1027 height 825
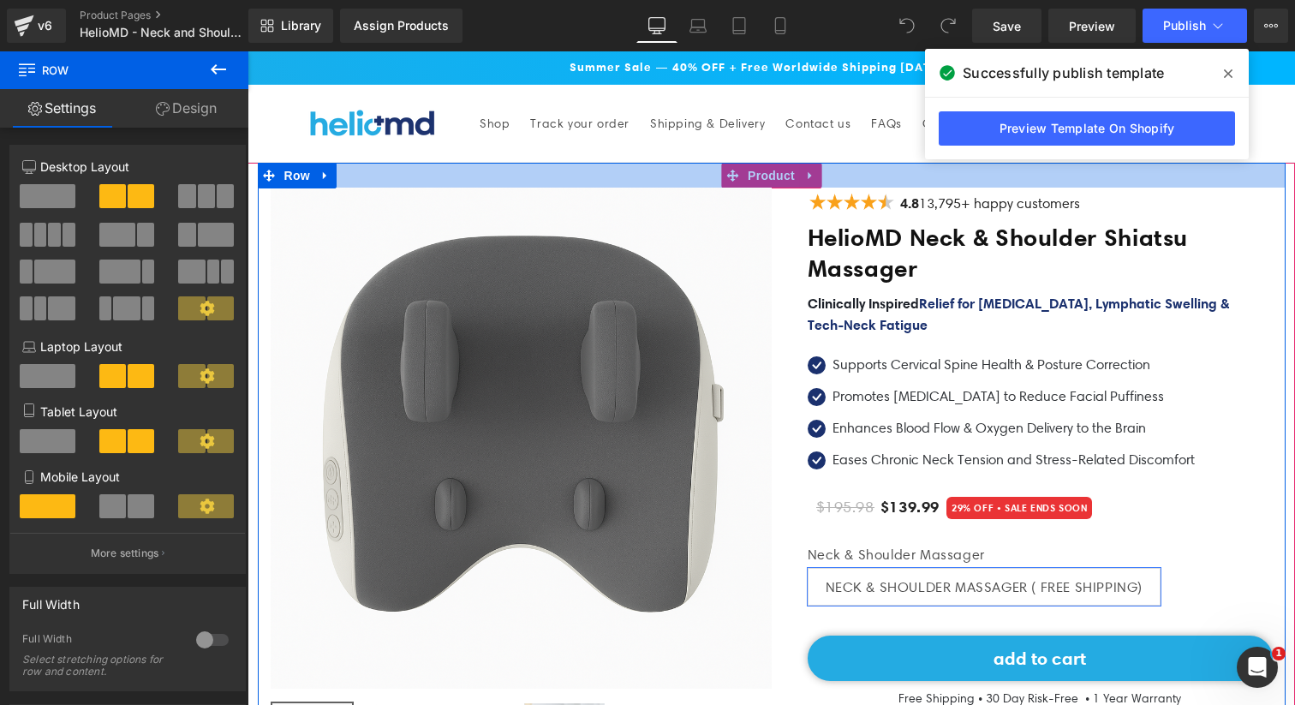
click at [799, 173] on div at bounding box center [771, 175] width 1027 height 25
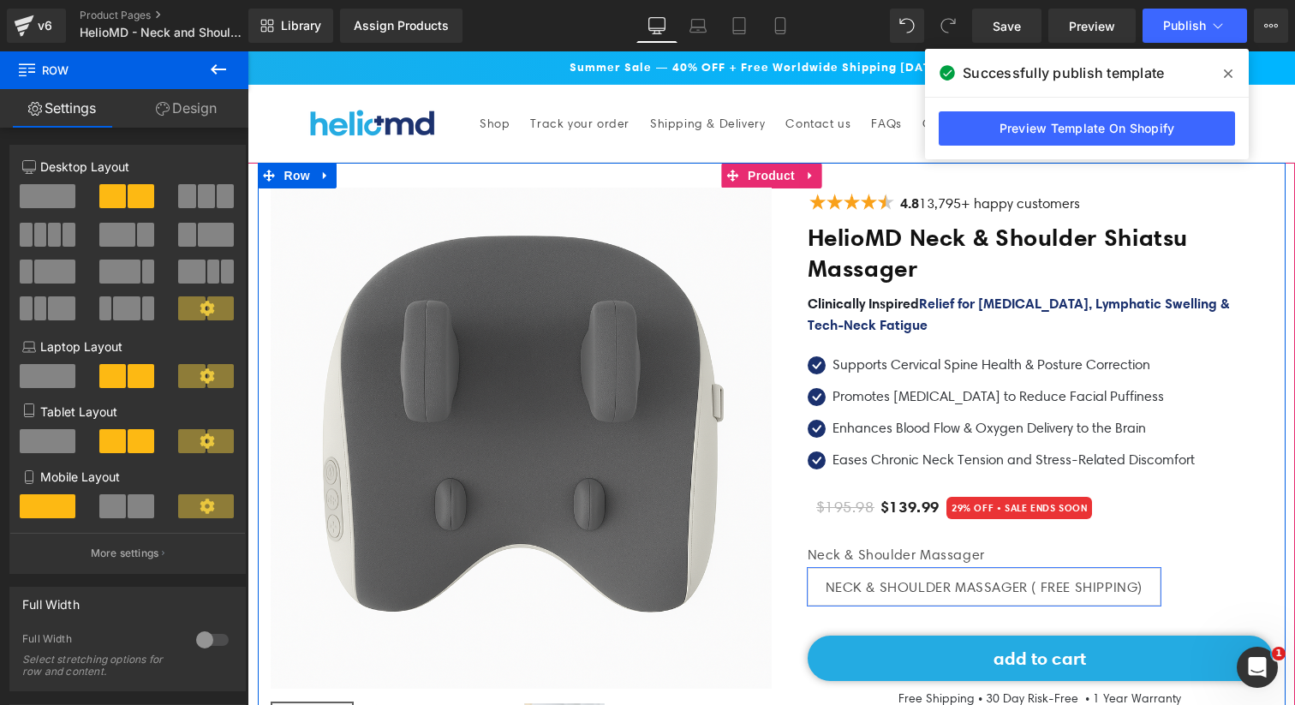
click at [807, 174] on div at bounding box center [771, 175] width 1027 height 25
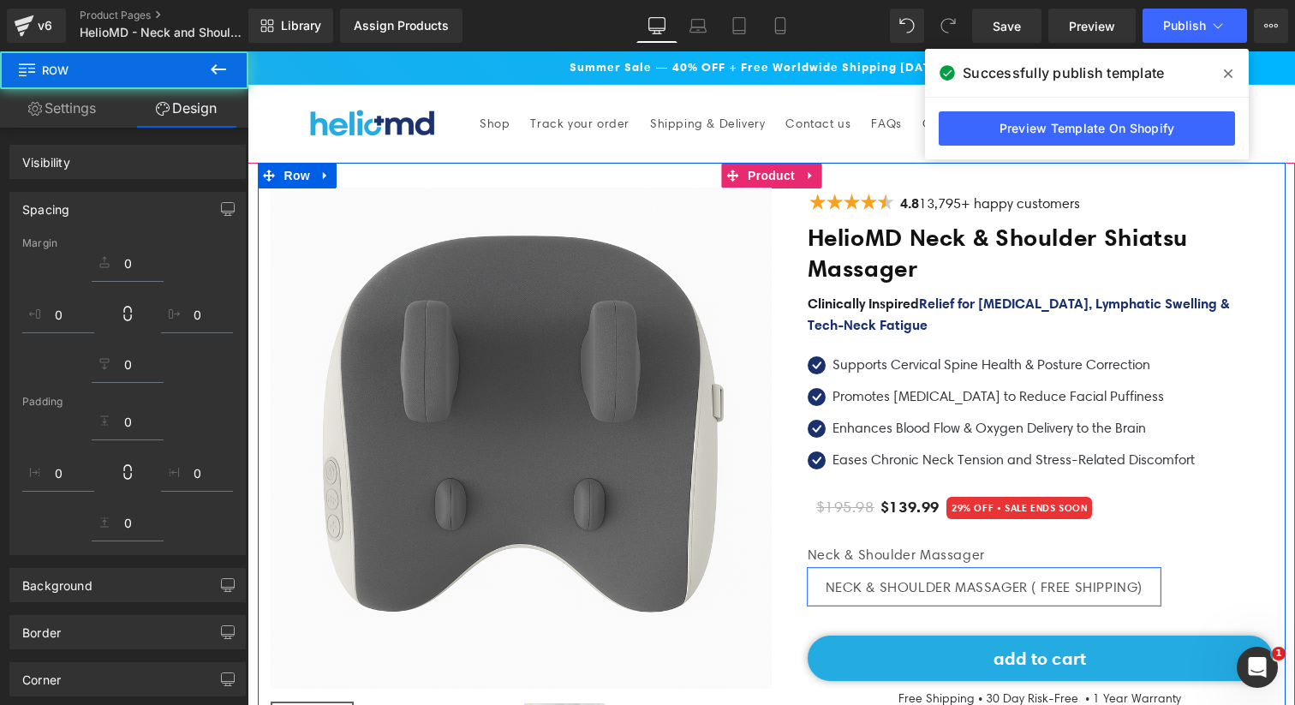
click at [798, 189] on div "Image 4.8 13,795+ happy customers Text Block Icon List HelioMD Neck & Shoulder …" at bounding box center [1021, 584] width 501 height 792
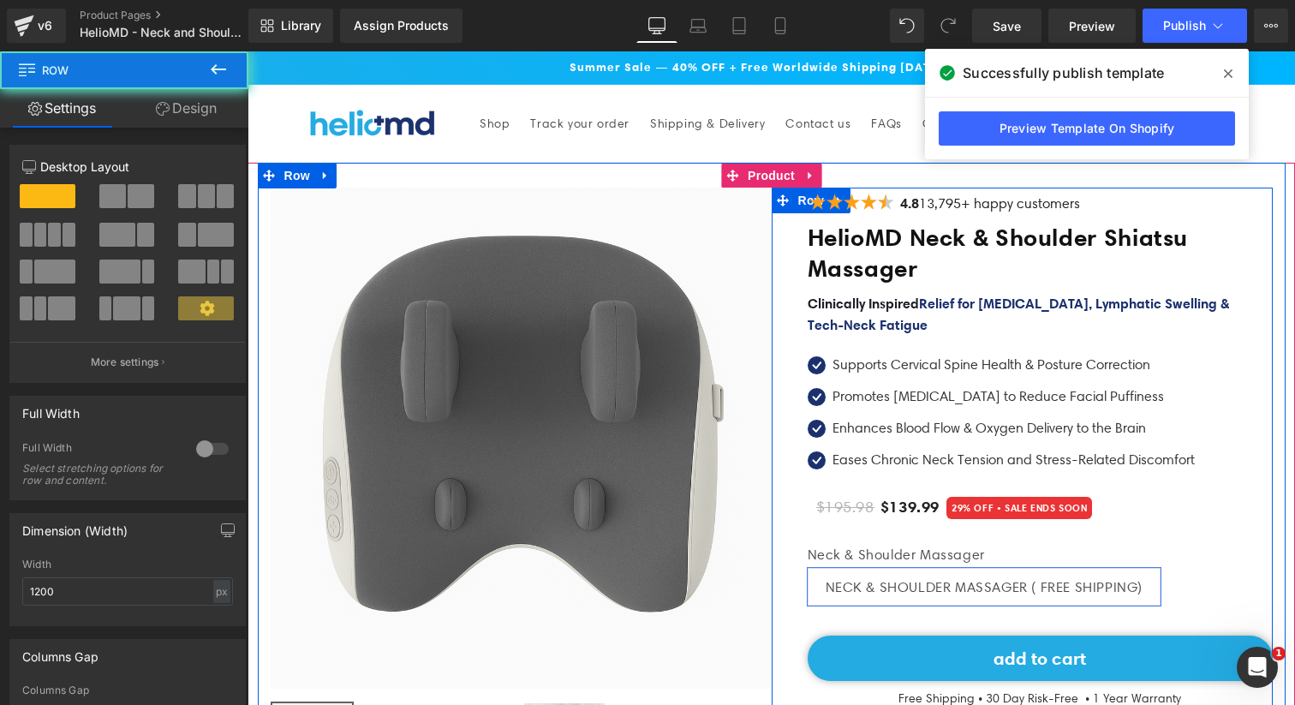
click at [798, 189] on span "Row" at bounding box center [811, 201] width 34 height 26
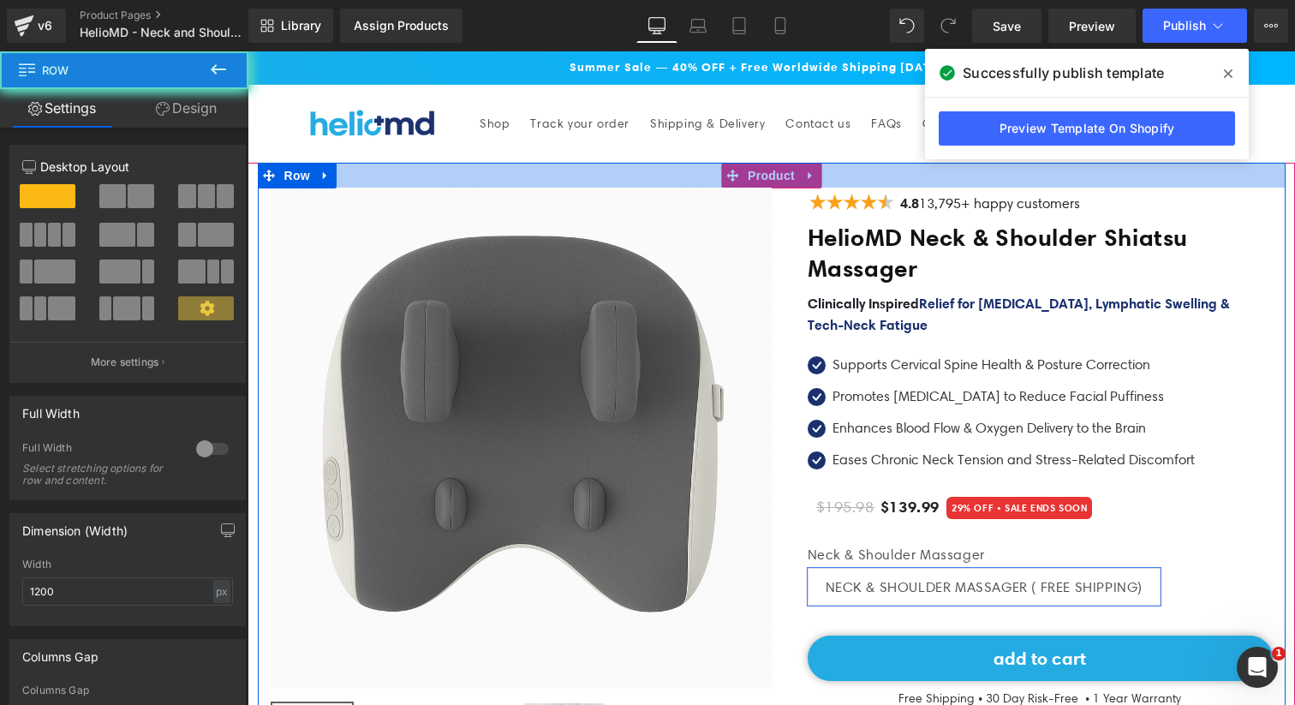
click at [795, 171] on div at bounding box center [771, 175] width 1027 height 25
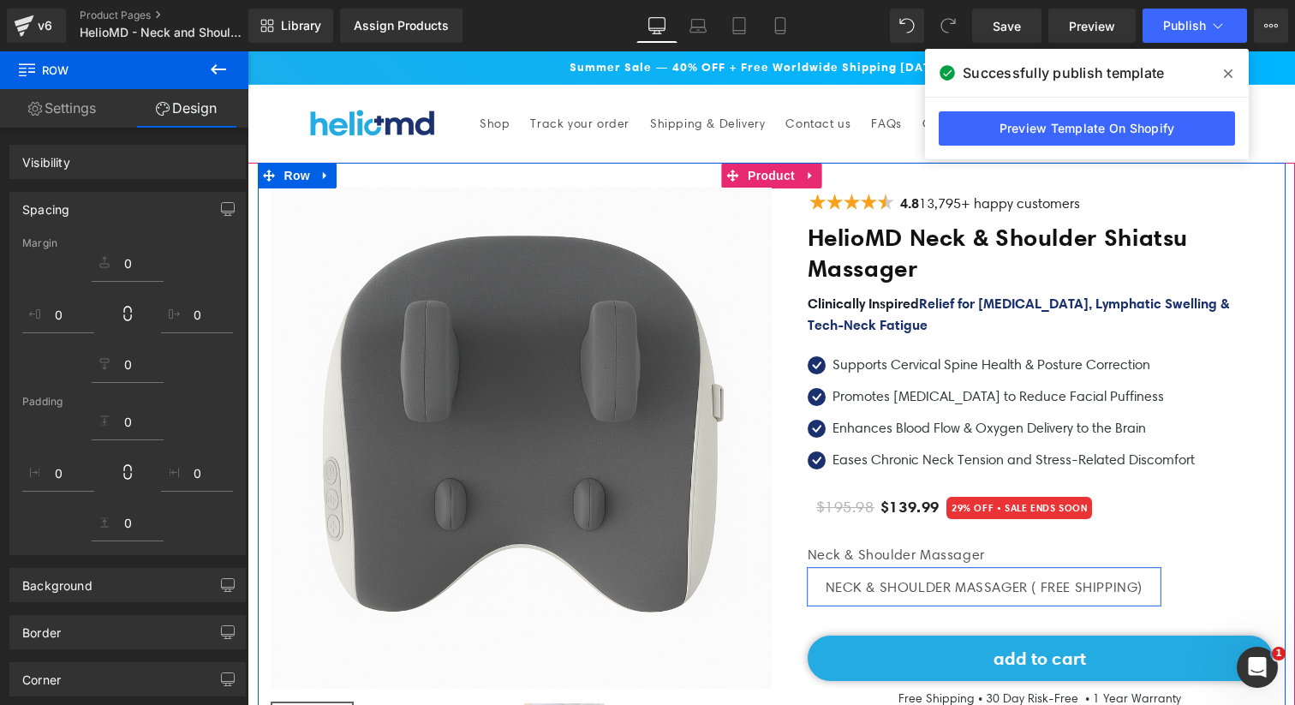
click at [795, 169] on div at bounding box center [771, 175] width 1027 height 25
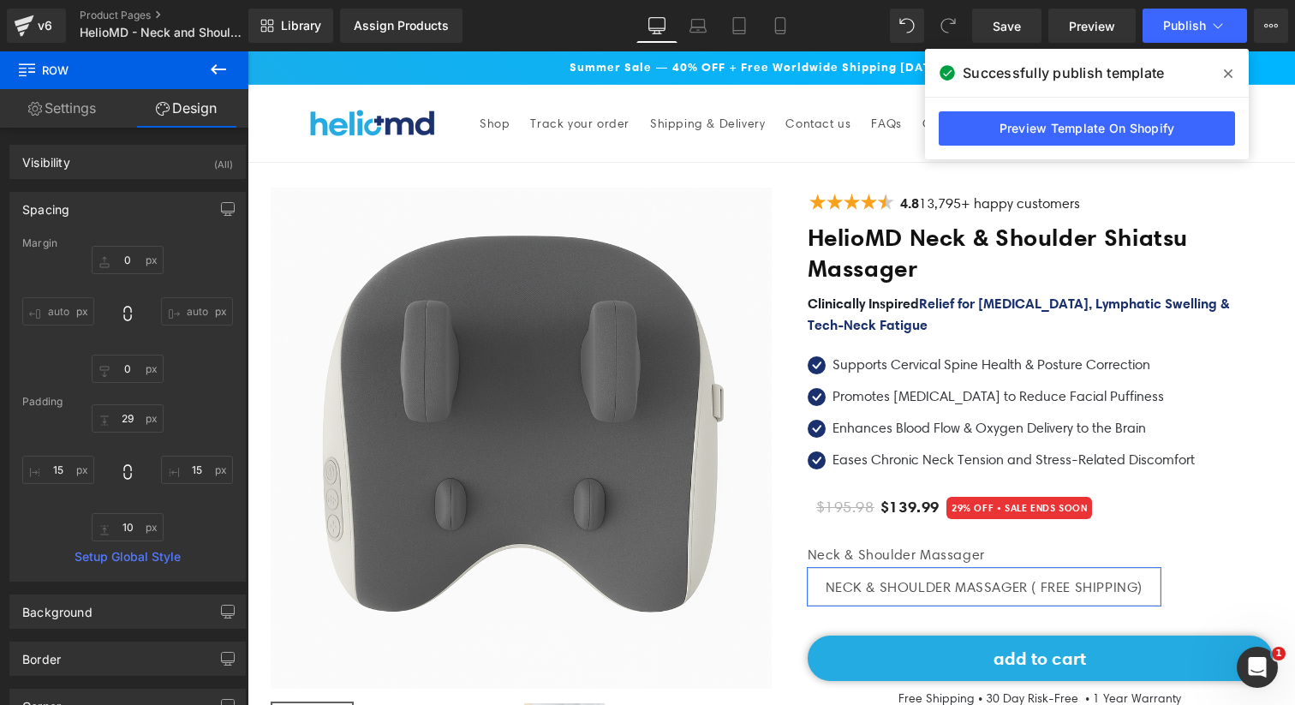
click at [769, 163] on div "‹" at bounding box center [771, 575] width 1027 height 825
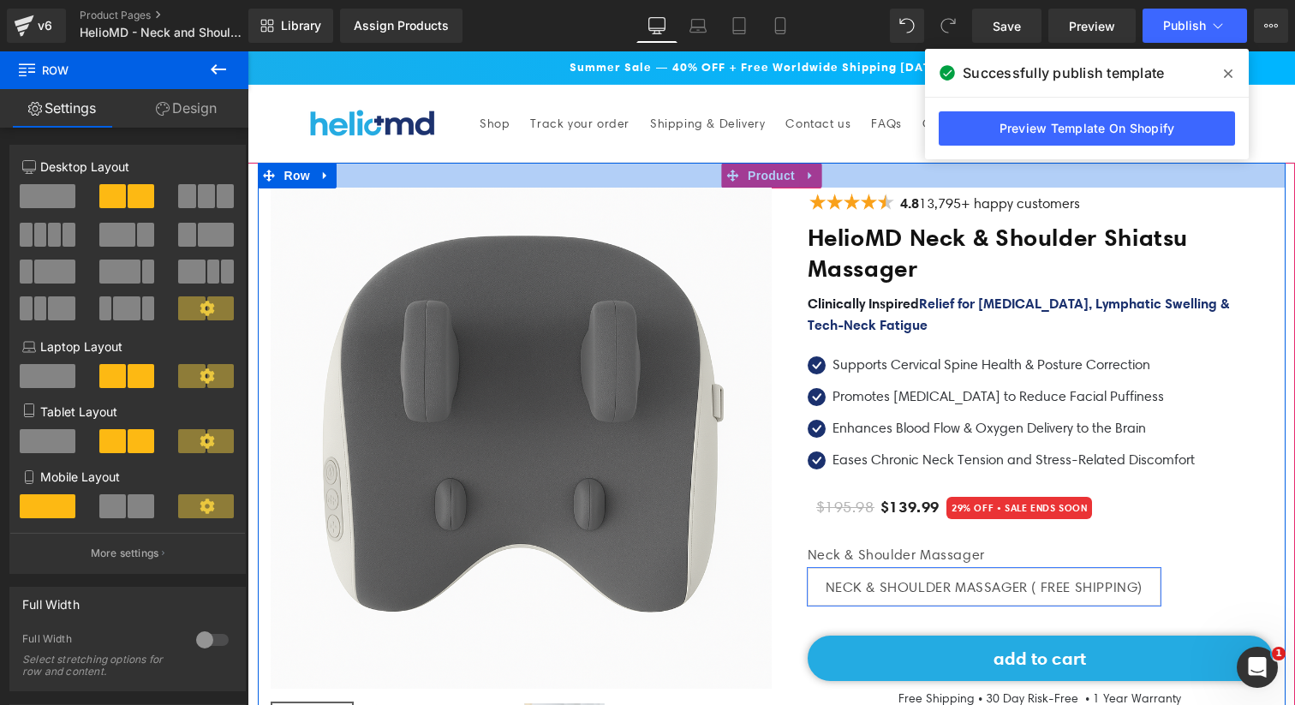
click at [741, 169] on div at bounding box center [771, 175] width 1027 height 25
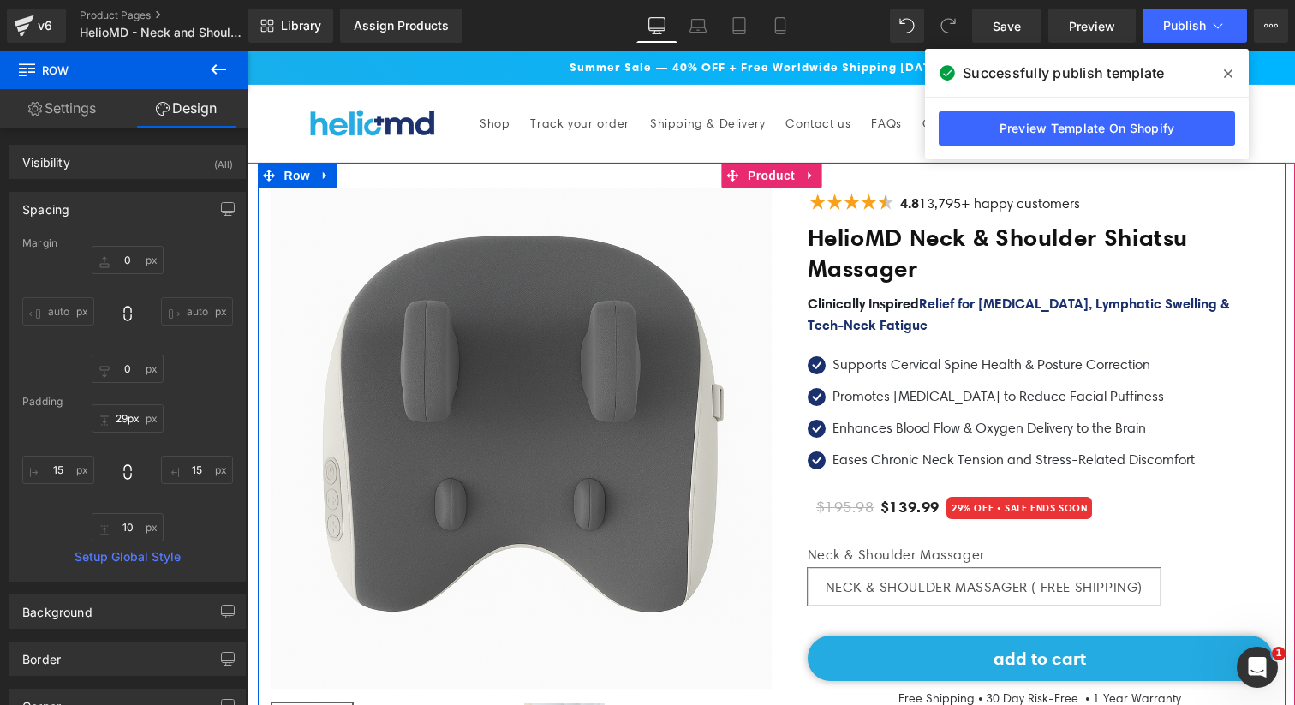
click at [738, 181] on div at bounding box center [771, 175] width 1027 height 25
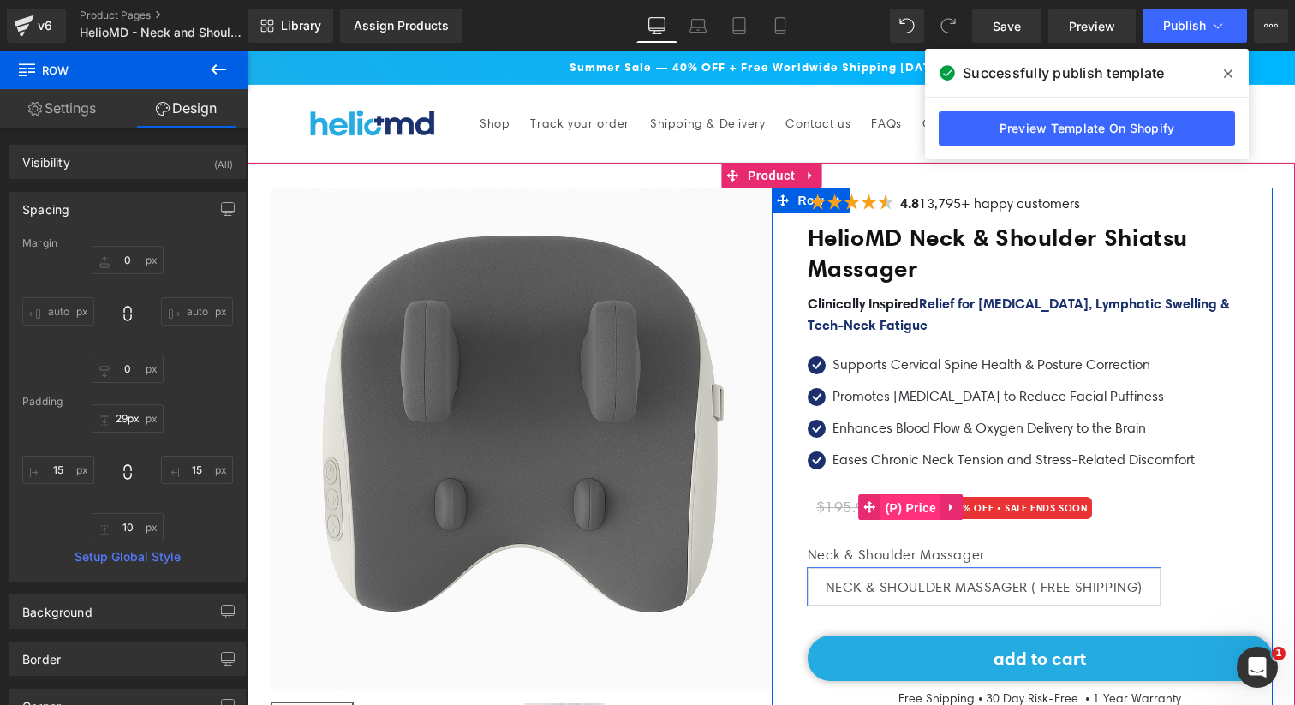
click at [908, 502] on span "(P) Price" at bounding box center [911, 508] width 60 height 26
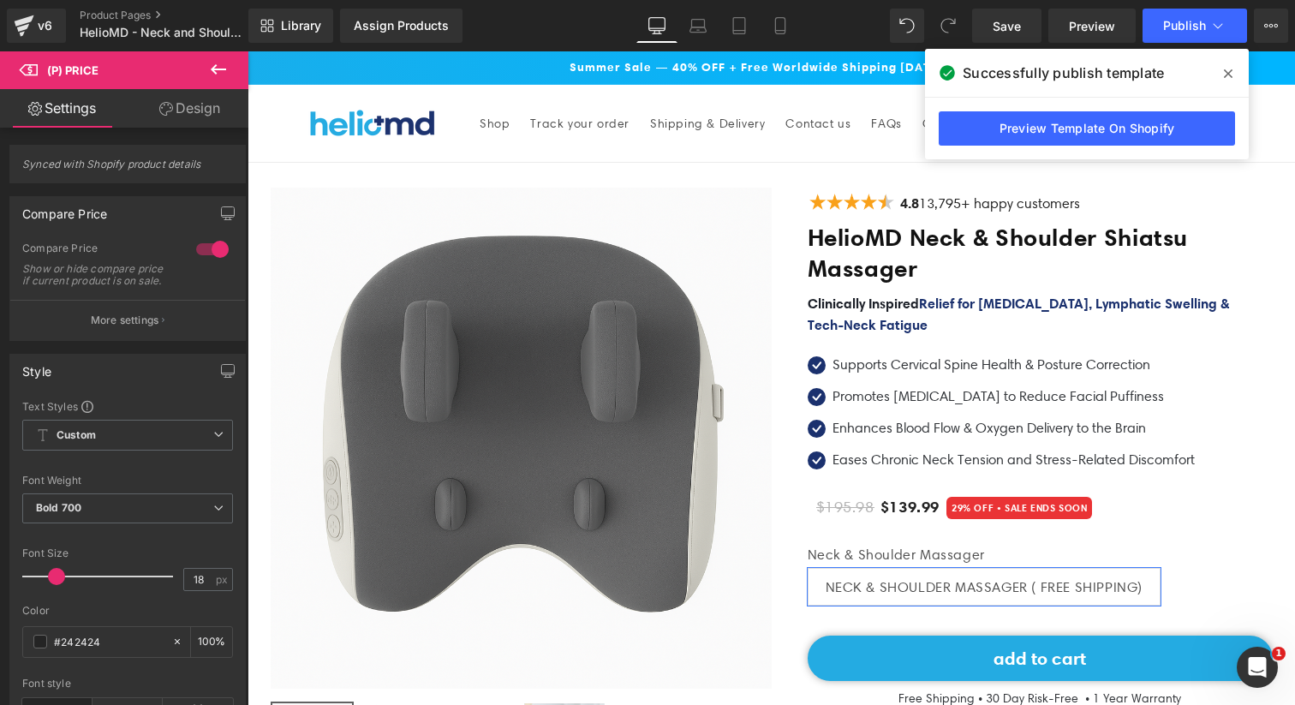
click at [355, 122] on img at bounding box center [374, 124] width 146 height 30
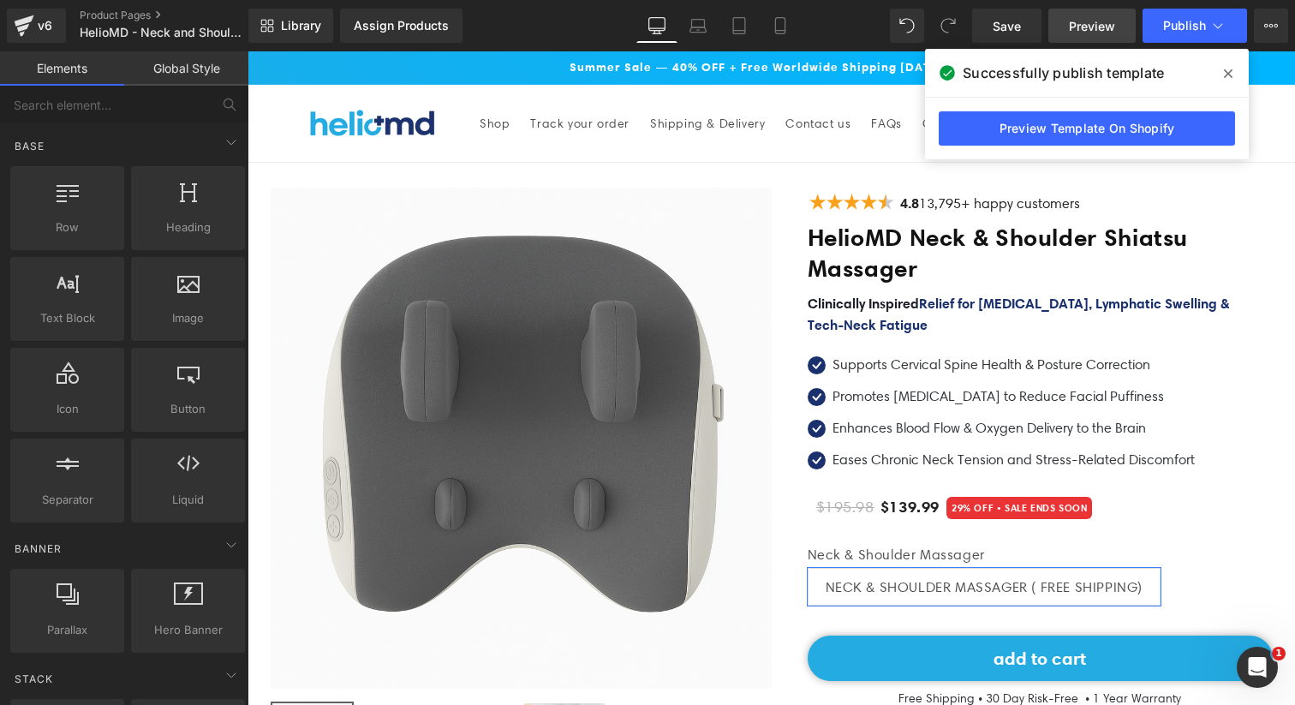
click at [1105, 33] on span "Preview" at bounding box center [1092, 26] width 46 height 18
